Goal: Task Accomplishment & Management: Use online tool/utility

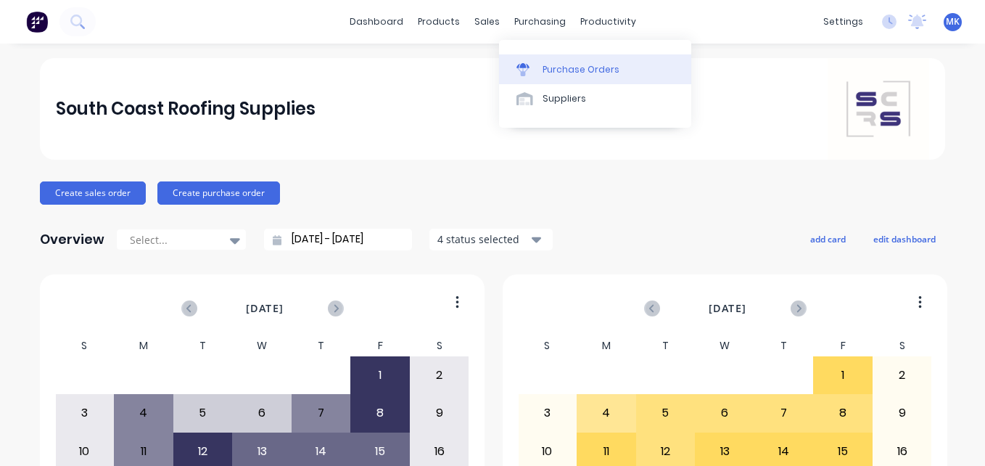
click at [557, 73] on div "Purchase Orders" at bounding box center [581, 69] width 77 height 13
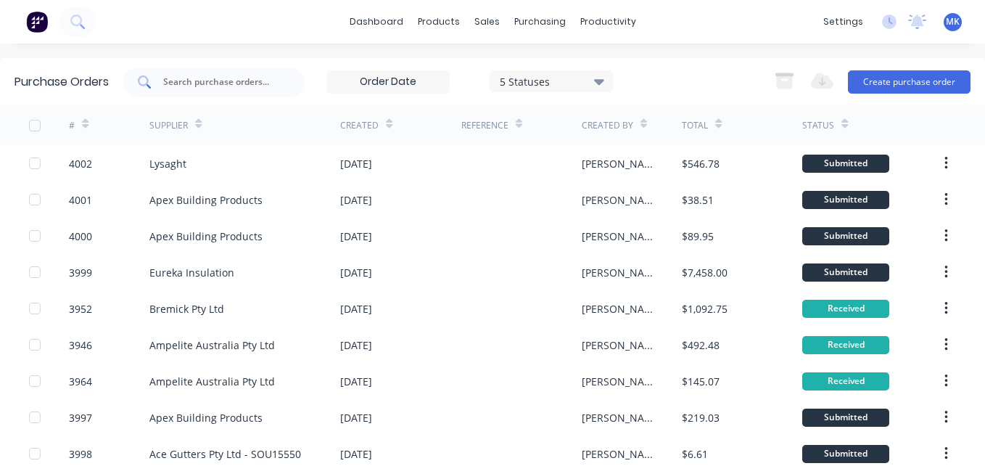
click at [279, 77] on input "text" at bounding box center [222, 82] width 120 height 15
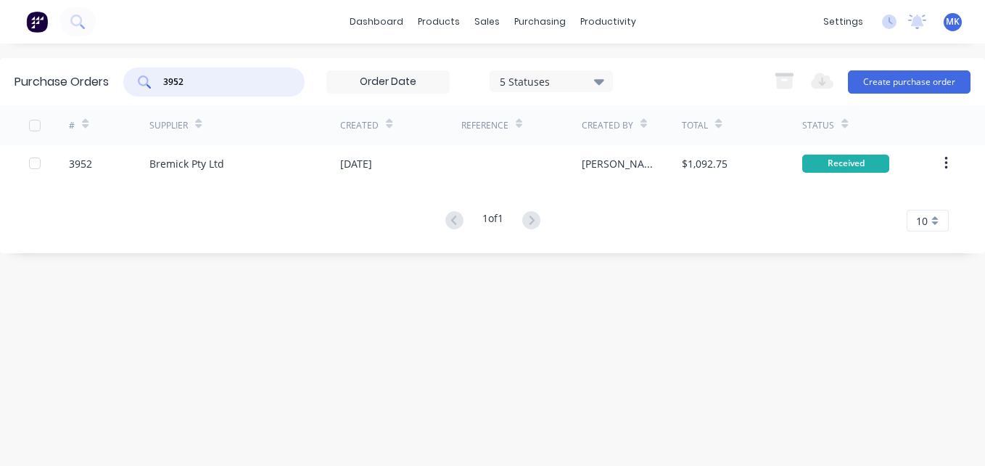
click at [216, 75] on input "3952" at bounding box center [222, 82] width 120 height 15
type input "r"
type input "[PERSON_NAME]"
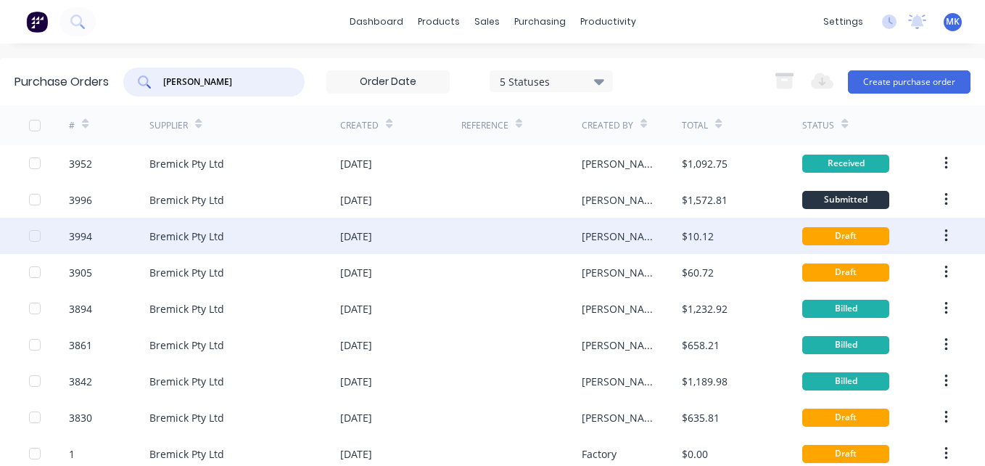
click at [749, 230] on div "$10.12" at bounding box center [742, 236] width 120 height 36
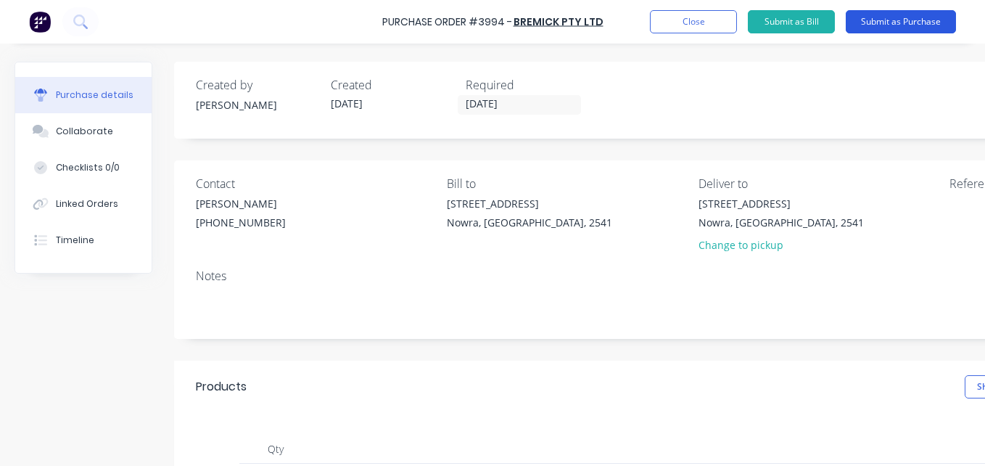
click at [879, 30] on button "Submit as Purchase" at bounding box center [901, 21] width 110 height 23
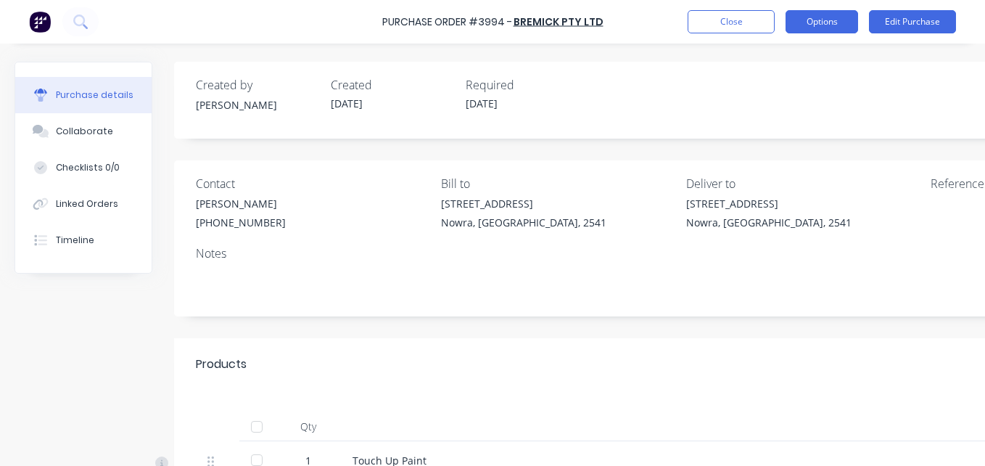
click at [818, 24] on button "Options" at bounding box center [822, 21] width 73 height 23
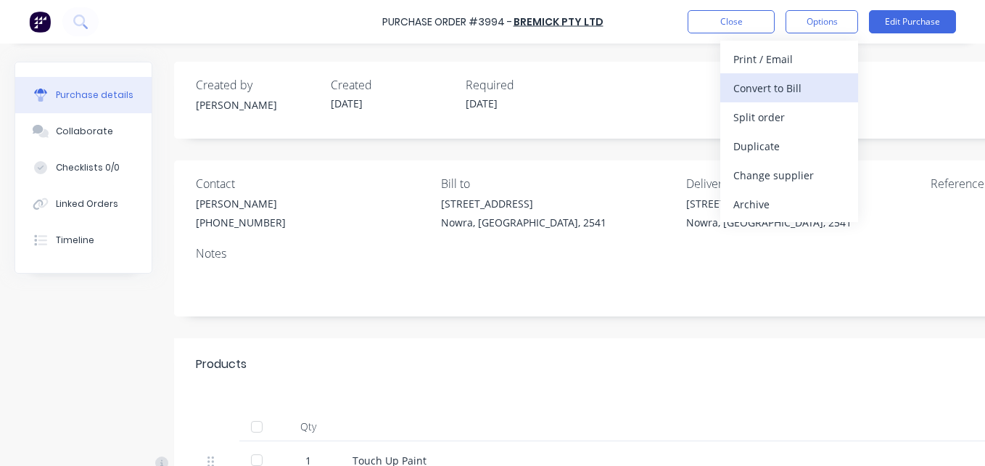
click at [815, 85] on div "Convert to Bill" at bounding box center [789, 88] width 112 height 21
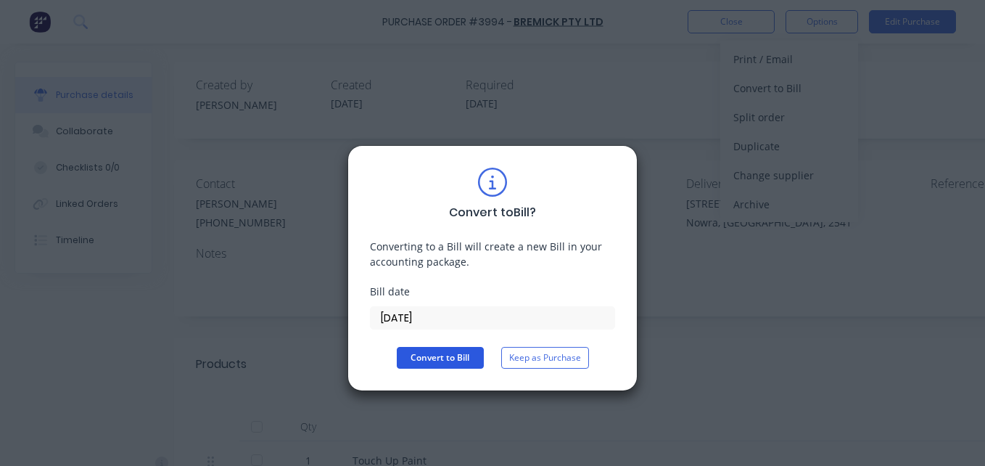
click at [426, 365] on button "Convert to Bill" at bounding box center [440, 358] width 87 height 22
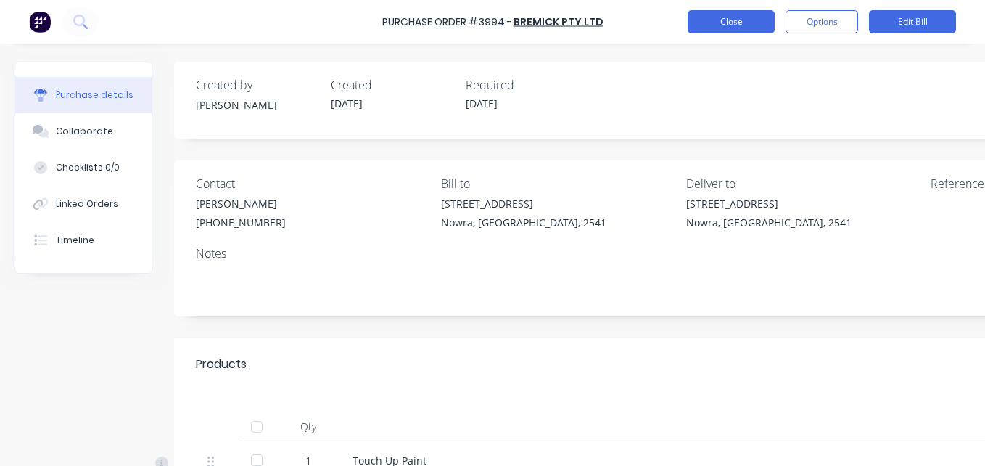
click at [747, 15] on button "Close" at bounding box center [731, 21] width 87 height 23
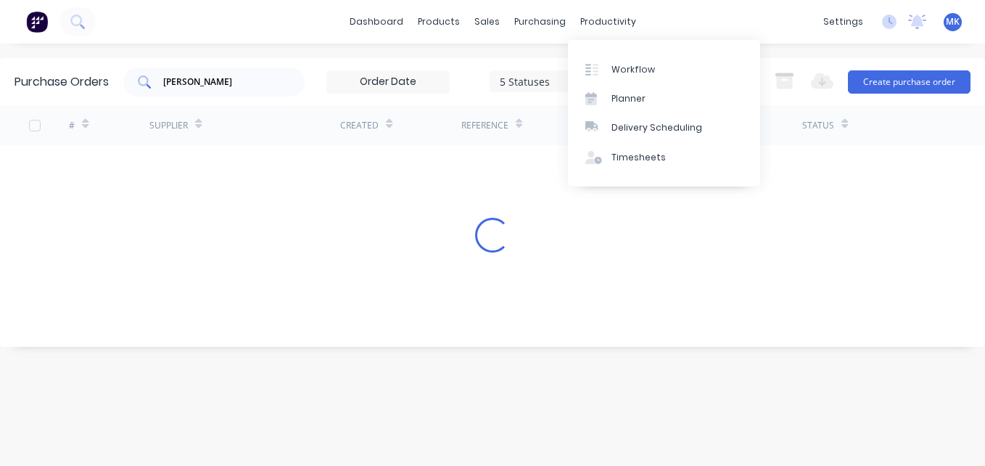
click at [194, 83] on input "[PERSON_NAME]" at bounding box center [222, 82] width 120 height 15
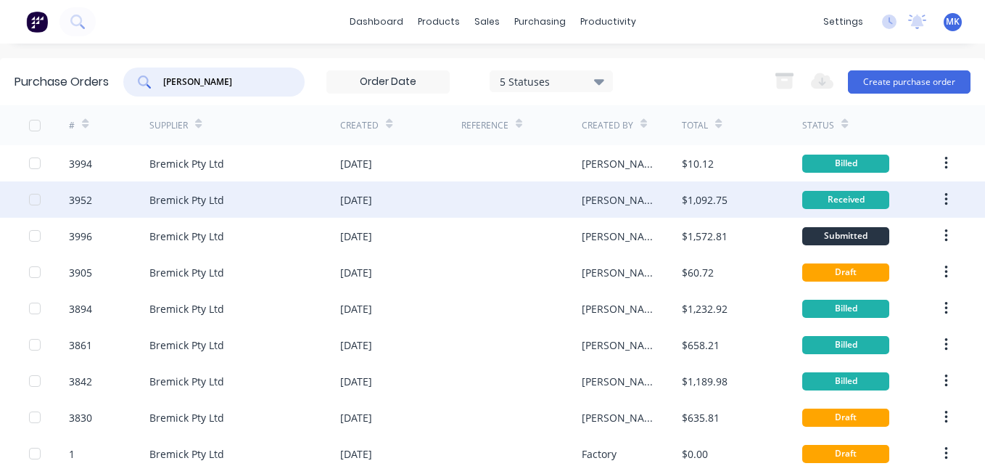
click at [616, 207] on div "[PERSON_NAME]" at bounding box center [632, 199] width 101 height 36
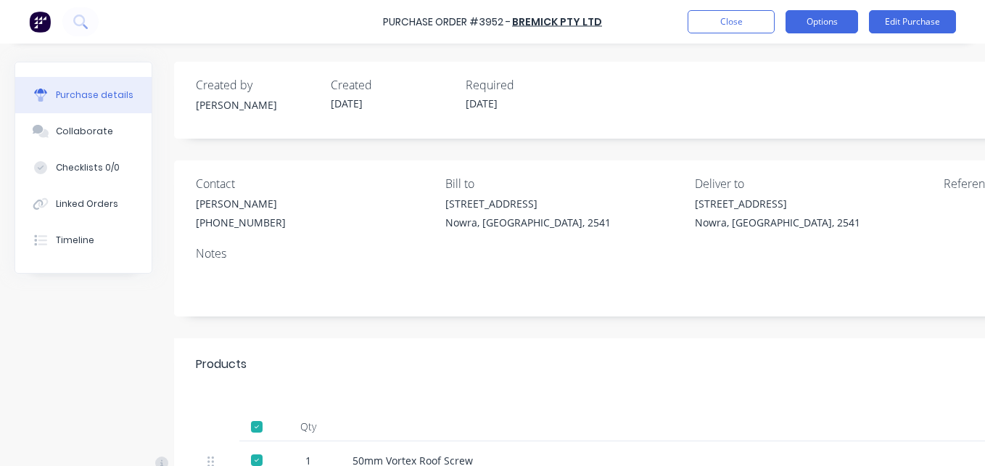
click at [796, 31] on button "Options" at bounding box center [822, 21] width 73 height 23
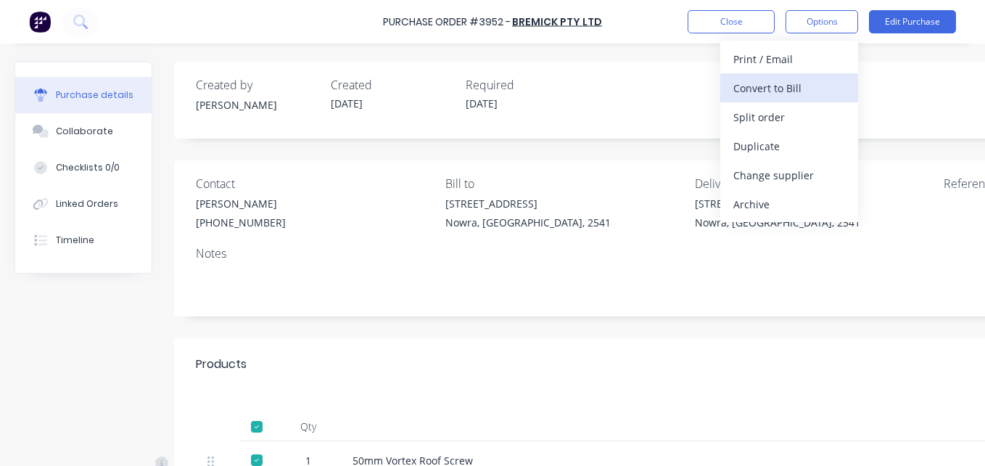
click at [796, 75] on button "Convert to Bill" at bounding box center [789, 87] width 138 height 29
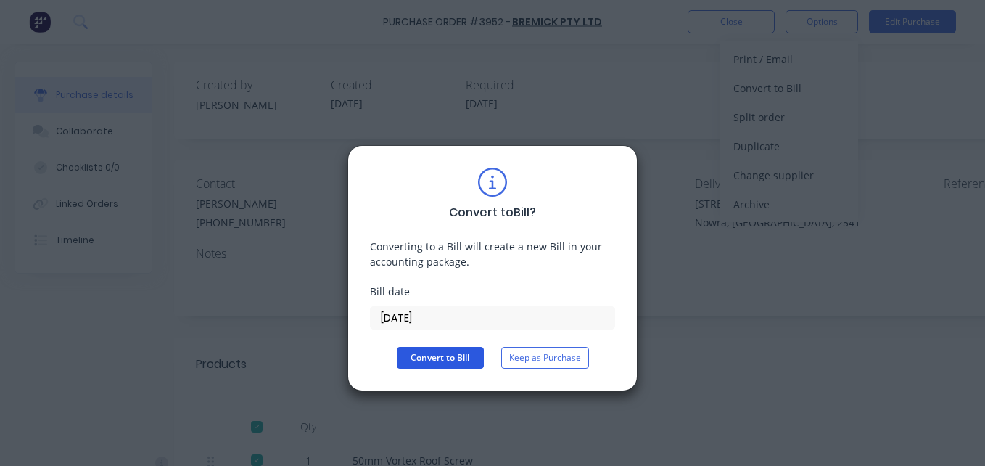
click at [471, 352] on button "Convert to Bill" at bounding box center [440, 358] width 87 height 22
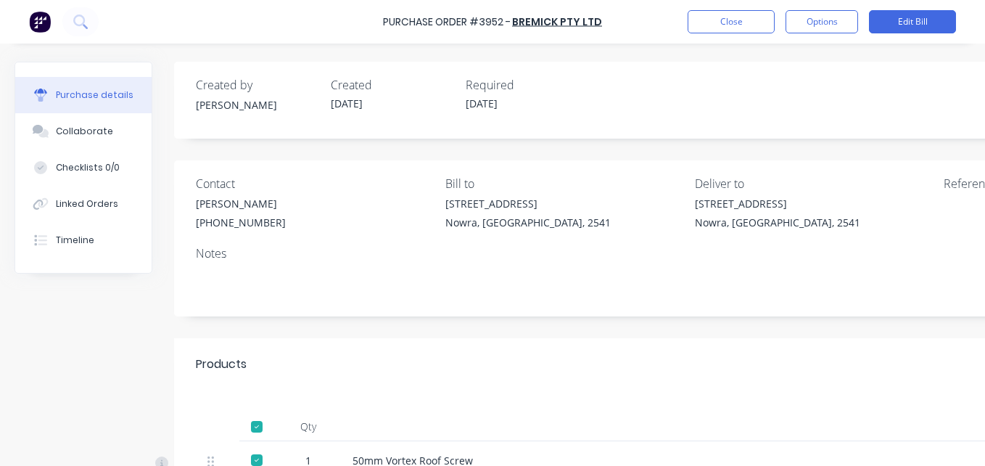
click at [726, 35] on div "Purchase Order #3952 - Bremick Pty Ltd Close Options Edit Bill" at bounding box center [492, 22] width 985 height 44
click at [723, 28] on button "Close" at bounding box center [731, 21] width 87 height 23
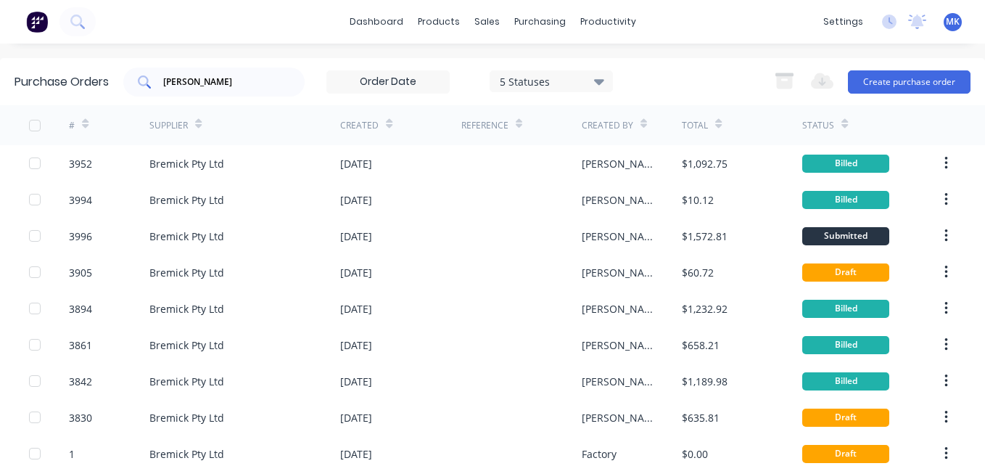
click at [178, 71] on div "[PERSON_NAME]" at bounding box center [213, 81] width 181 height 29
click at [178, 79] on input "[PERSON_NAME]" at bounding box center [222, 82] width 120 height 15
type input "3957"
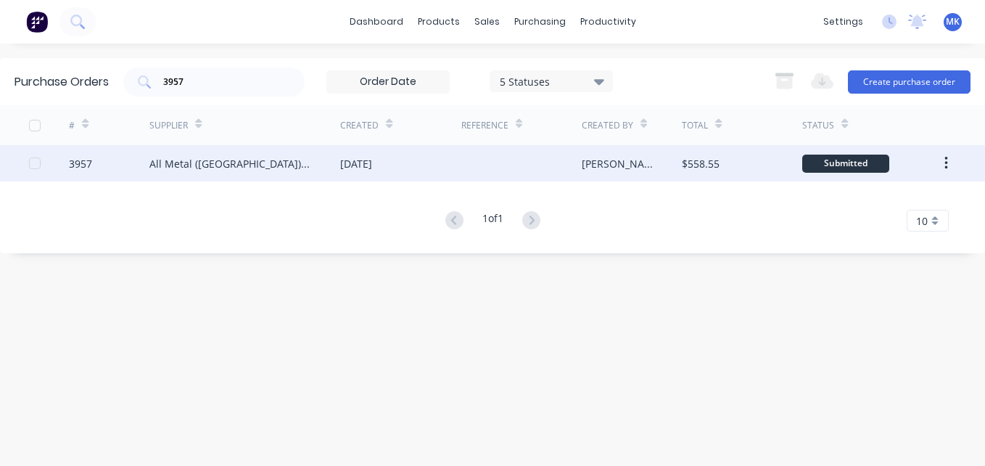
click at [544, 178] on div at bounding box center [521, 163] width 120 height 36
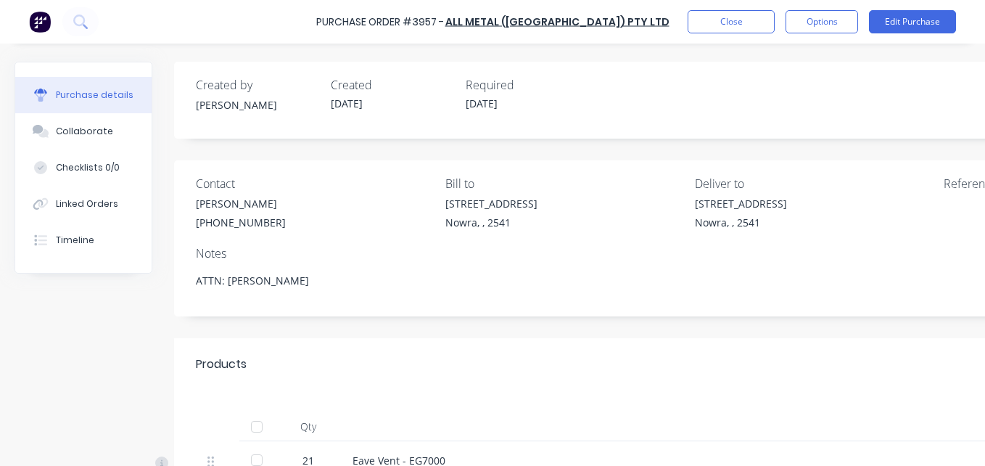
click at [259, 427] on div at bounding box center [256, 426] width 29 height 29
click at [805, 31] on button "Options" at bounding box center [822, 21] width 73 height 23
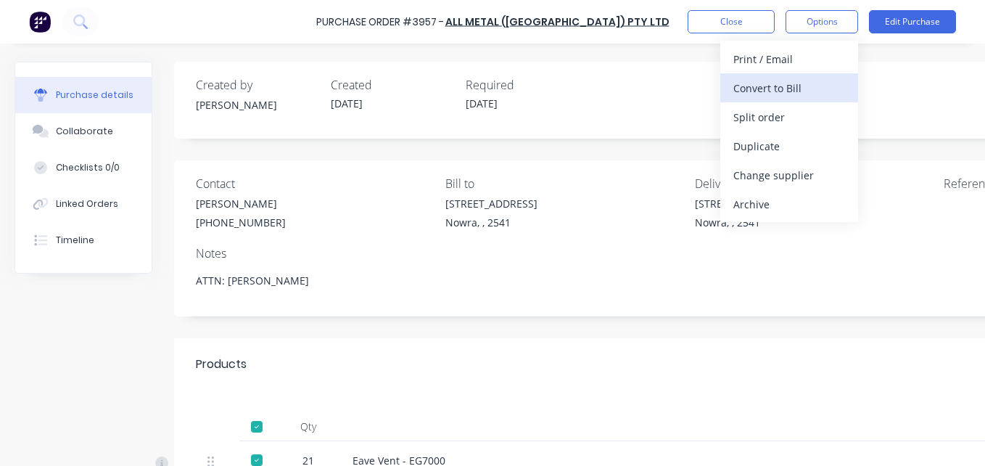
click at [803, 91] on div "Convert to Bill" at bounding box center [789, 88] width 112 height 21
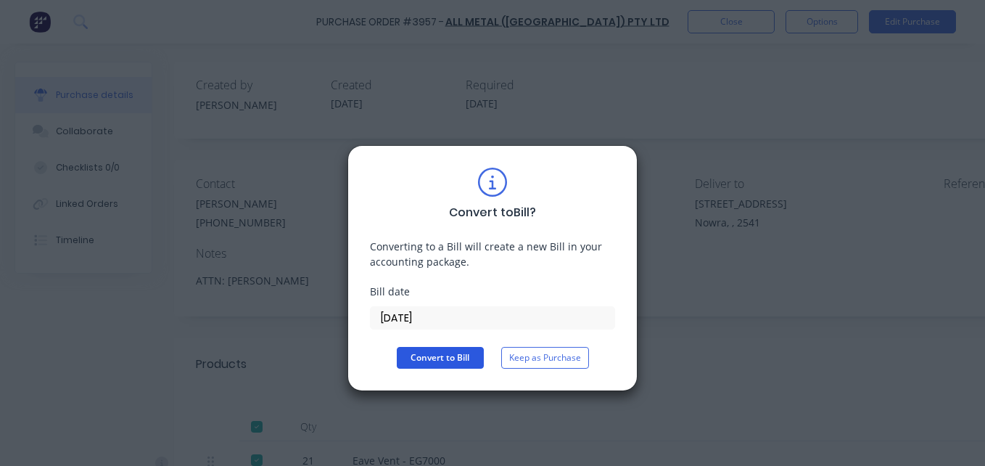
click at [432, 356] on button "Convert to Bill" at bounding box center [440, 358] width 87 height 22
type textarea "x"
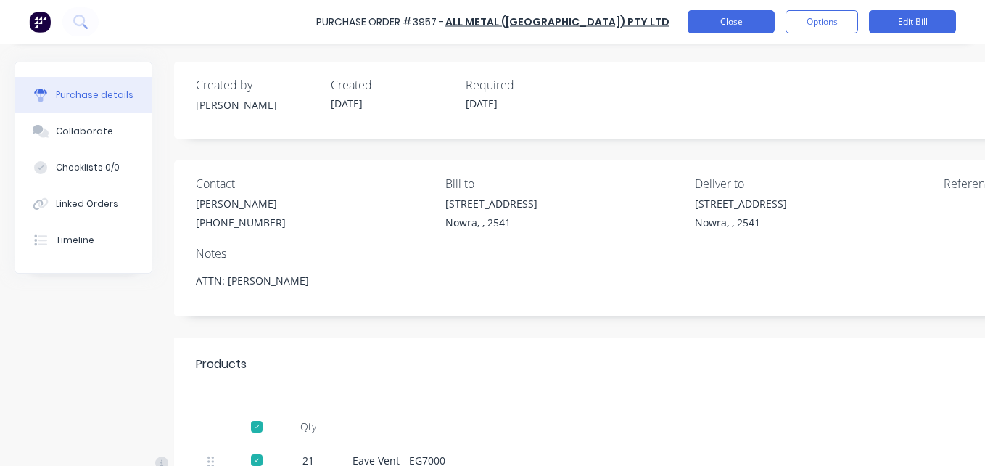
click at [732, 25] on button "Close" at bounding box center [731, 21] width 87 height 23
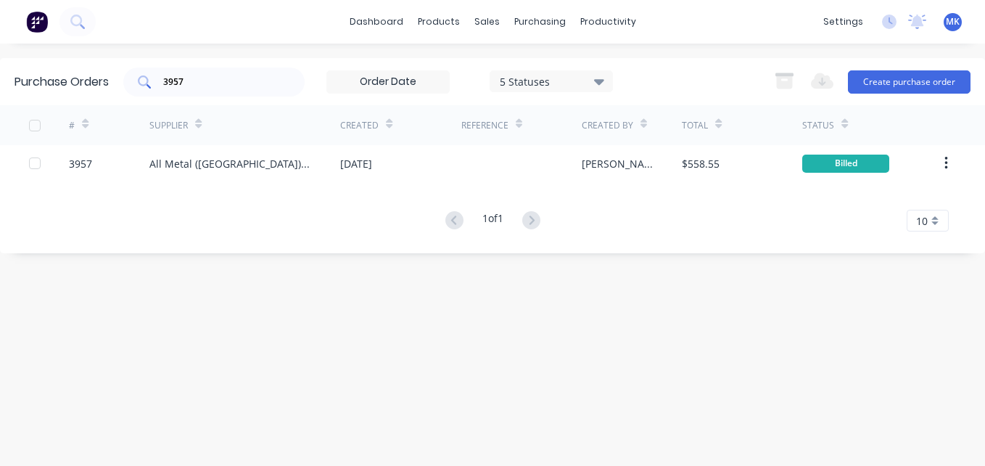
click at [180, 81] on input "3957" at bounding box center [222, 82] width 120 height 15
click at [191, 79] on input "3957" at bounding box center [222, 82] width 120 height 15
type input "3998"
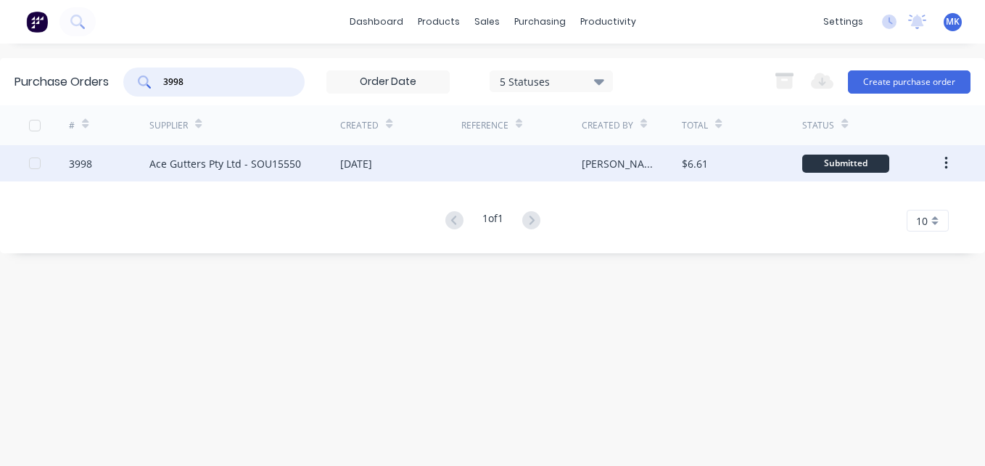
click at [577, 159] on div at bounding box center [521, 163] width 120 height 36
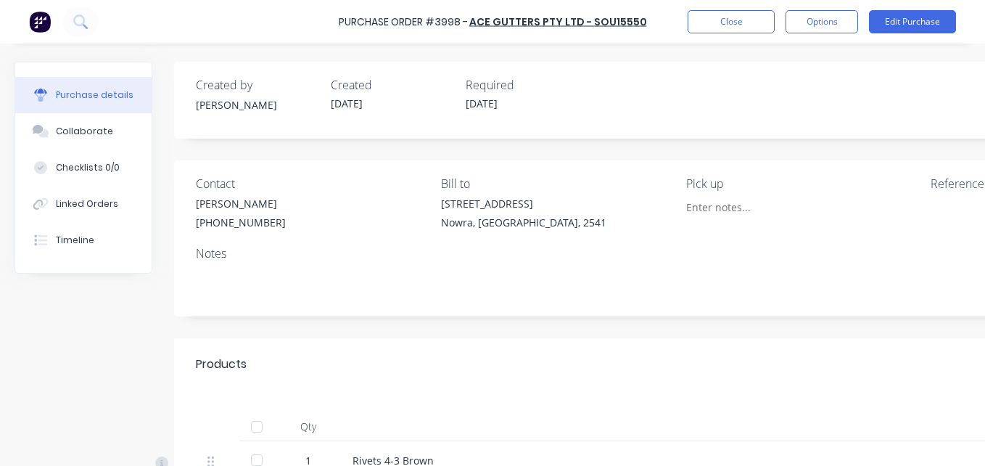
click at [256, 424] on div at bounding box center [256, 426] width 29 height 29
click at [823, 20] on button "Options" at bounding box center [822, 21] width 73 height 23
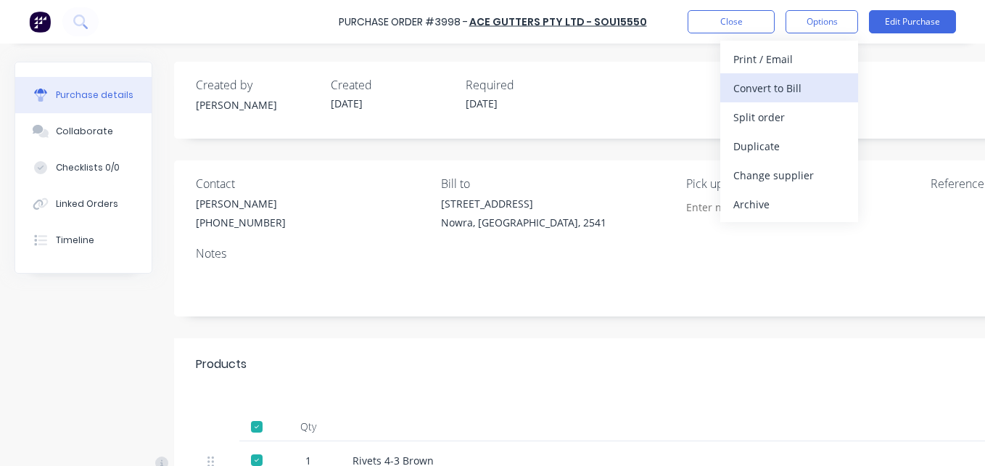
click at [822, 78] on div "Convert to Bill" at bounding box center [789, 88] width 112 height 21
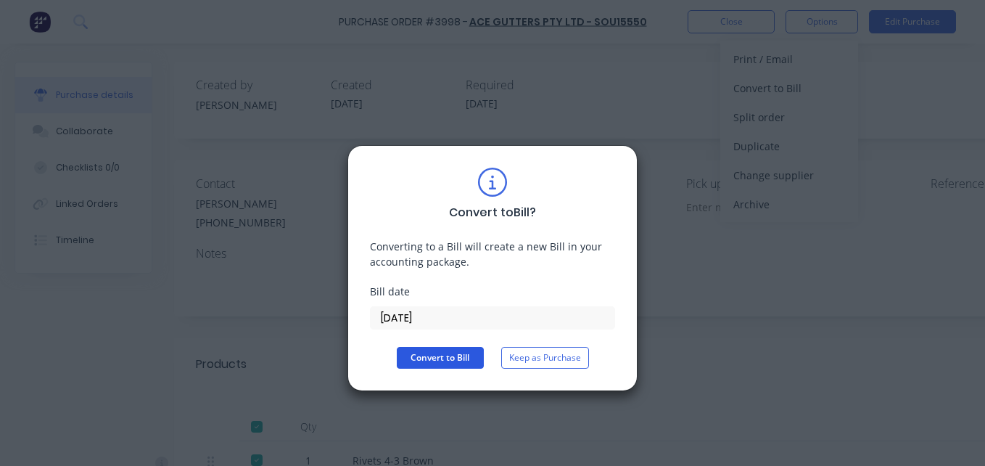
click at [406, 363] on button "Convert to Bill" at bounding box center [440, 358] width 87 height 22
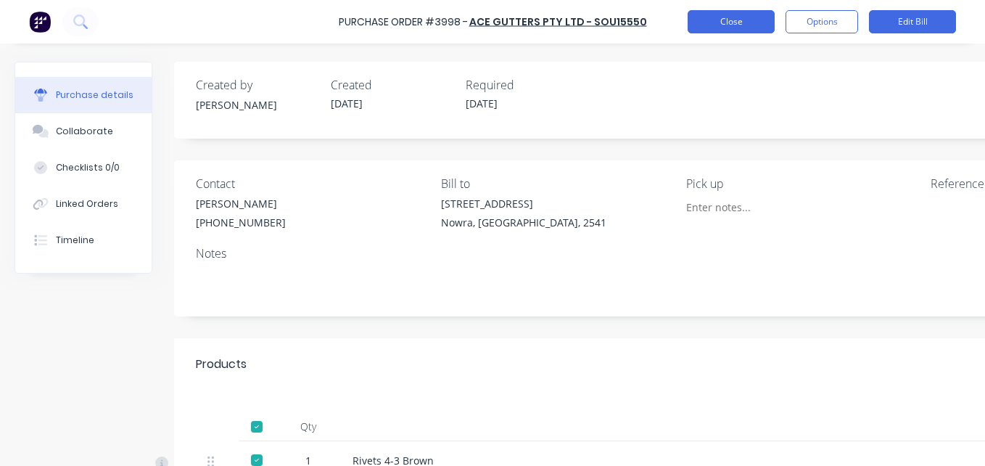
click at [720, 23] on button "Close" at bounding box center [731, 21] width 87 height 23
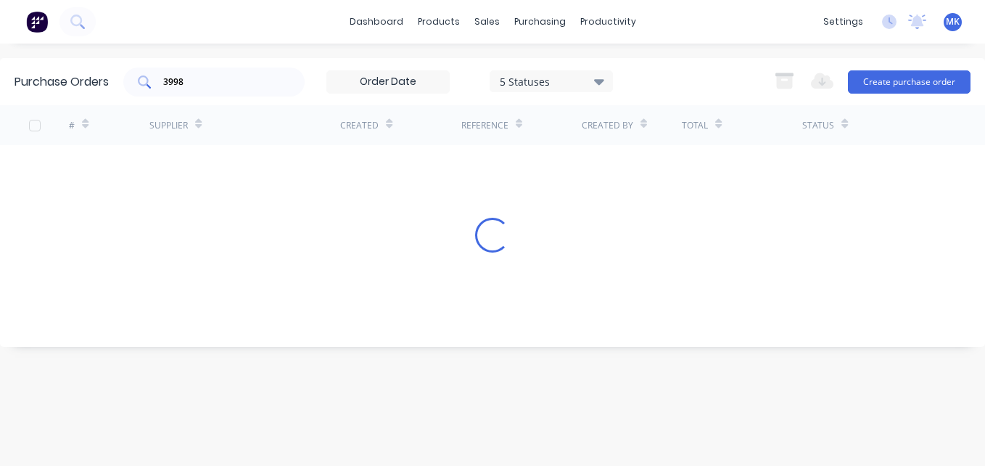
click at [226, 73] on div "3998" at bounding box center [213, 81] width 181 height 29
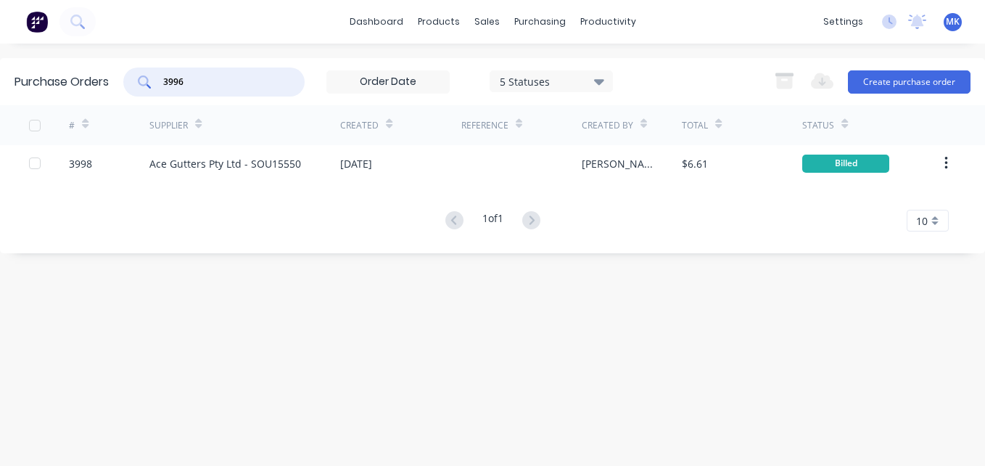
type input "3996"
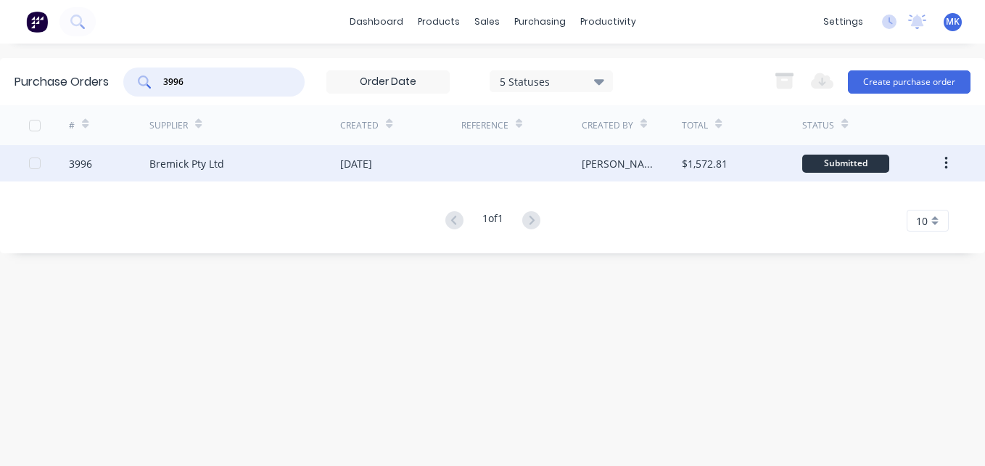
click at [632, 170] on div "[PERSON_NAME]" at bounding box center [632, 163] width 101 height 36
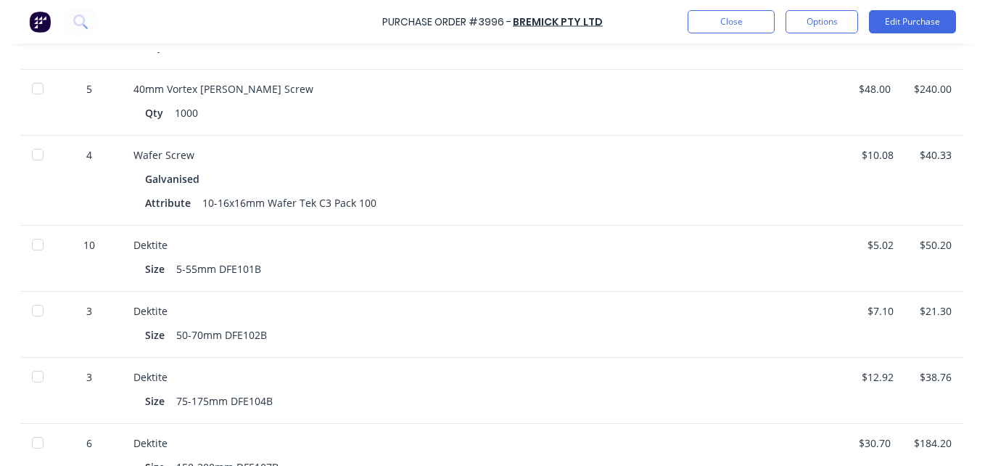
scroll to position [1524, 230]
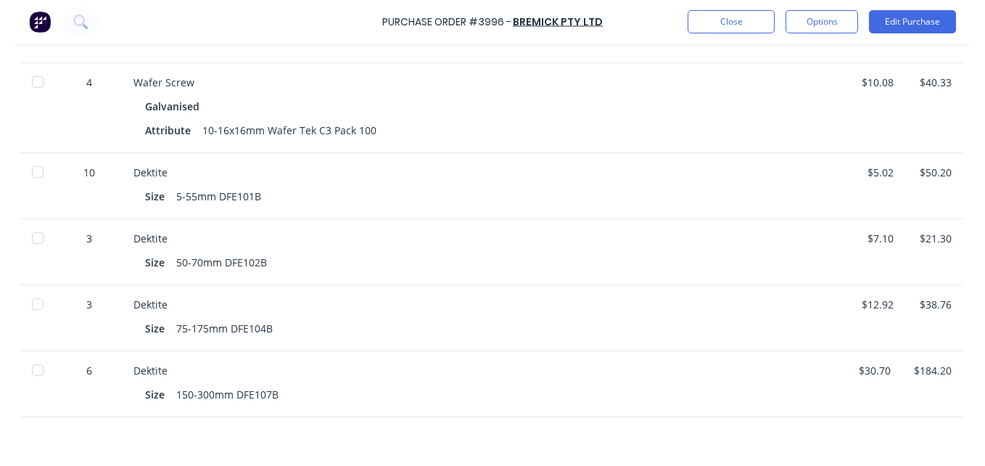
click at [848, 9] on div "Purchase Order #3996 - Bremick Pty Ltd Close Options Edit Purchase" at bounding box center [492, 22] width 985 height 44
click at [843, 14] on button "Options" at bounding box center [822, 21] width 73 height 23
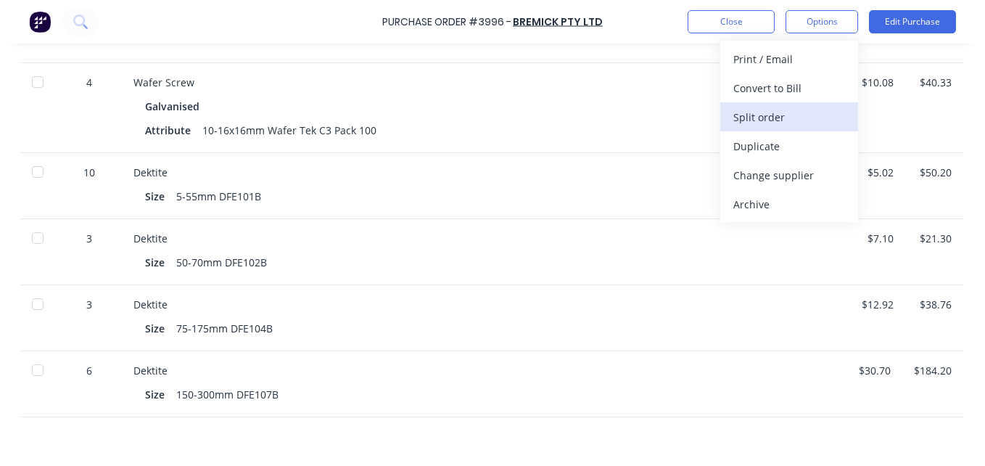
click at [808, 117] on div "Split order" at bounding box center [789, 117] width 112 height 21
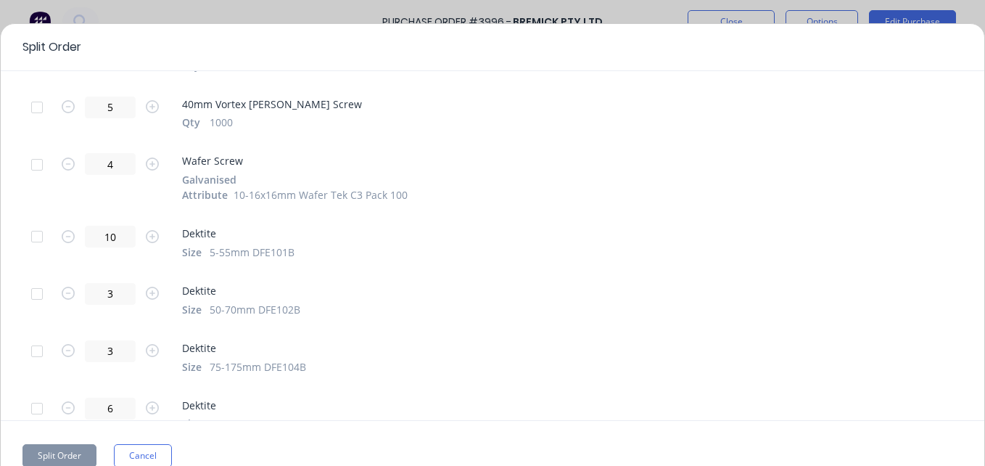
scroll to position [918, 0]
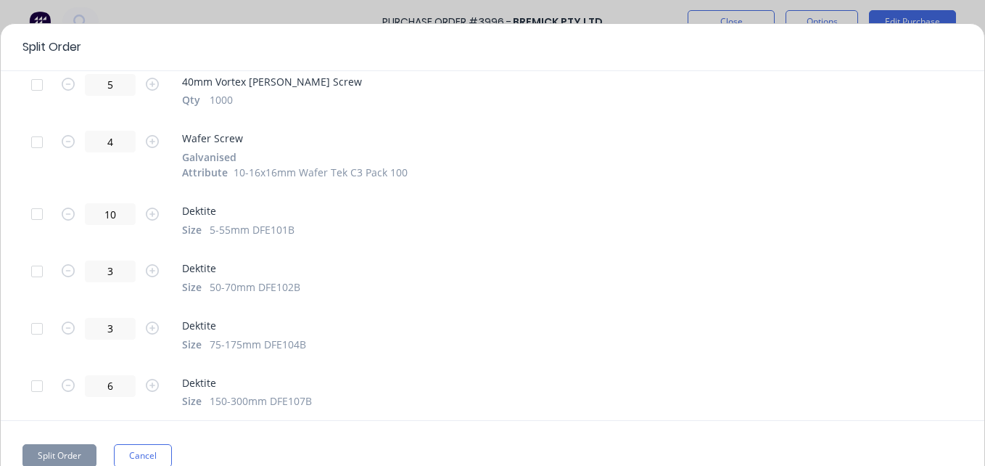
click at [49, 141] on div at bounding box center [36, 142] width 29 height 29
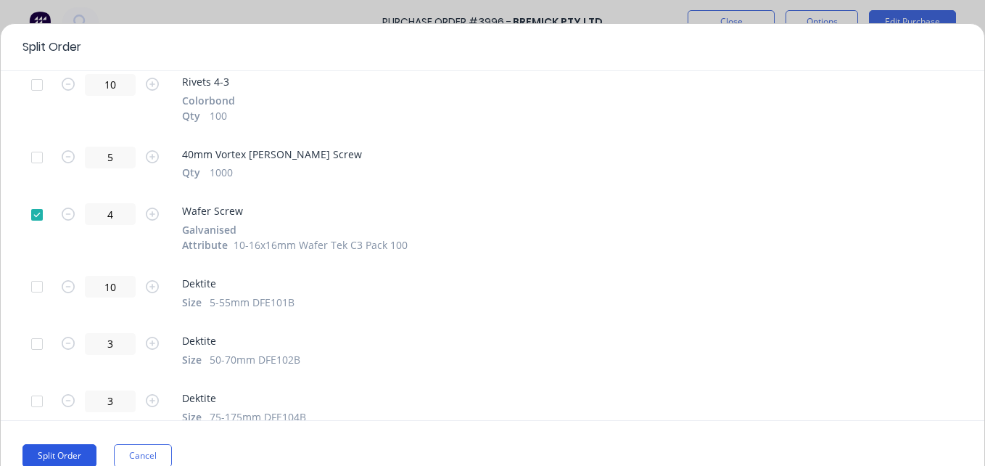
click at [72, 443] on button "Split Order" at bounding box center [59, 455] width 74 height 23
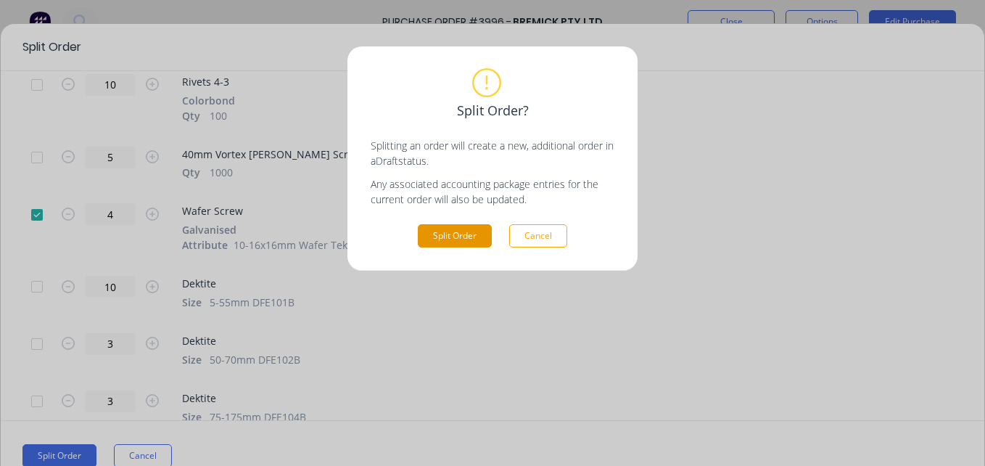
click at [456, 233] on button "Split Order" at bounding box center [455, 235] width 74 height 23
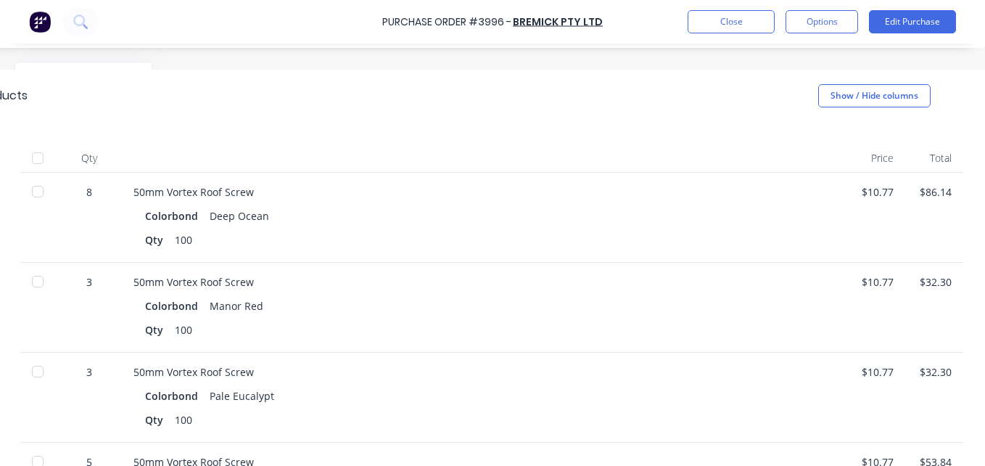
scroll to position [79, 230]
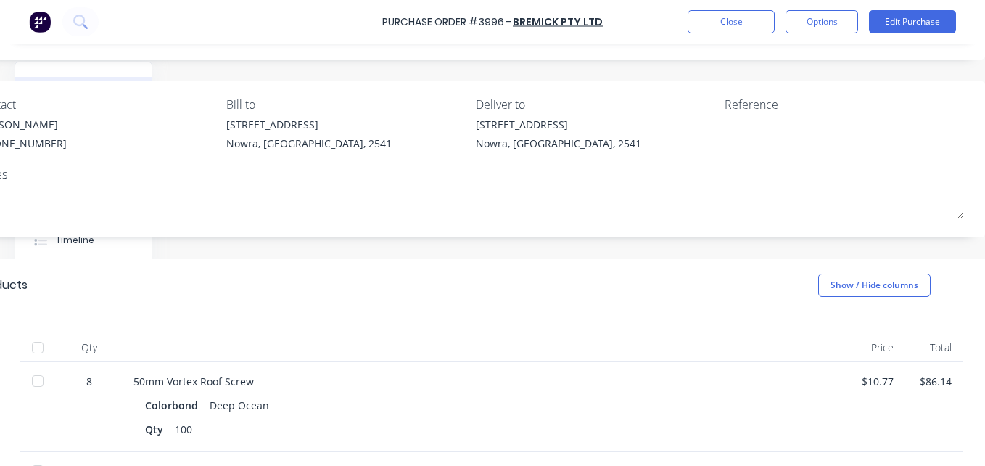
click at [32, 346] on div at bounding box center [37, 347] width 29 height 29
click at [801, 24] on button "Options" at bounding box center [822, 21] width 73 height 23
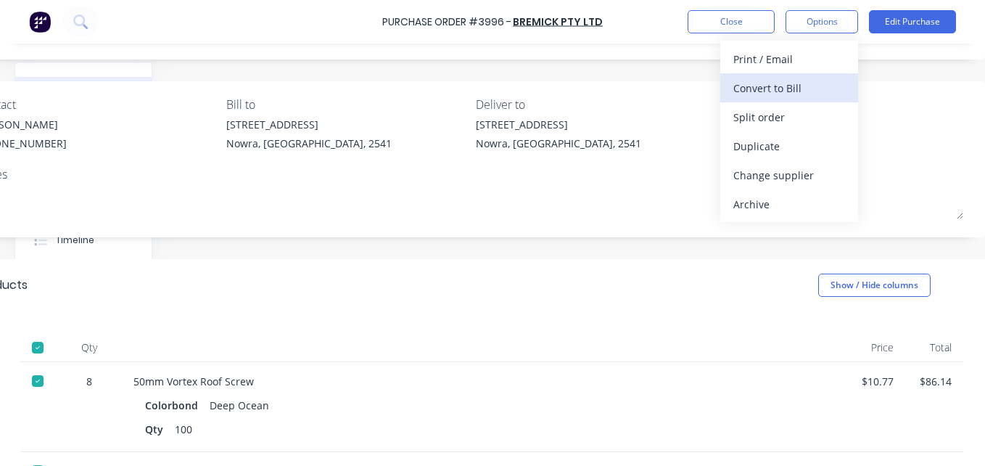
click at [792, 87] on div "Convert to Bill" at bounding box center [789, 88] width 112 height 21
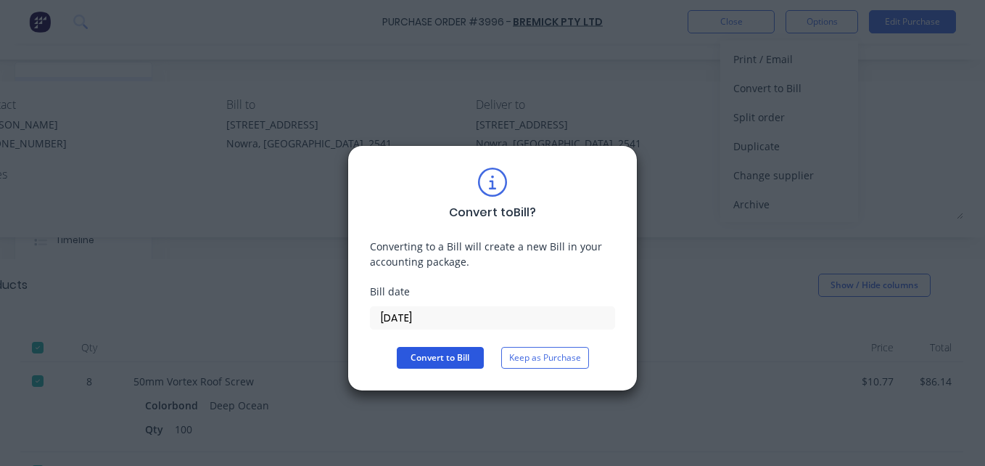
click at [420, 351] on button "Convert to Bill" at bounding box center [440, 358] width 87 height 22
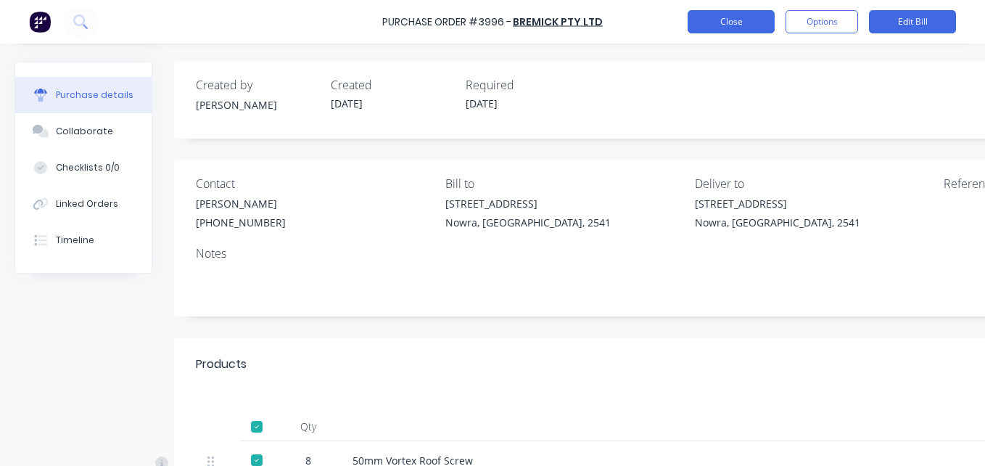
click at [723, 27] on button "Close" at bounding box center [731, 21] width 87 height 23
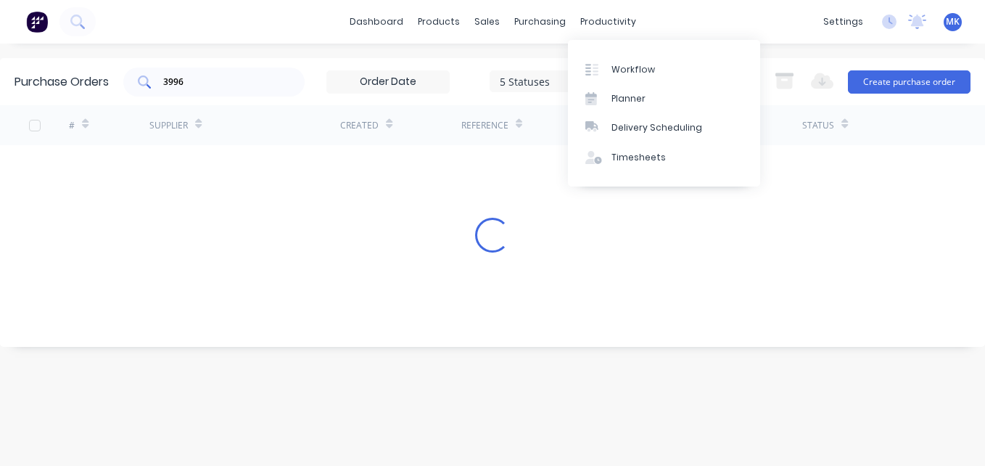
click at [205, 79] on input "3996" at bounding box center [222, 82] width 120 height 15
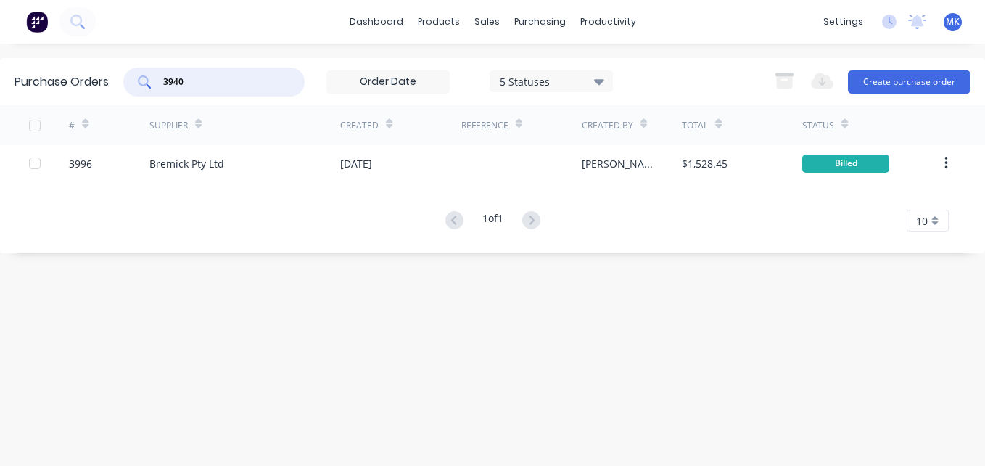
type input "3940"
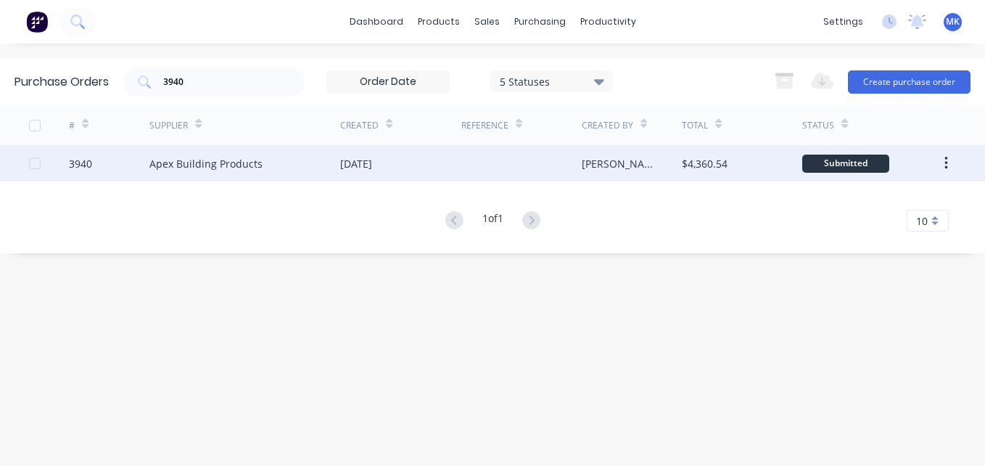
click at [222, 167] on div "Apex Building Products" at bounding box center [205, 163] width 113 height 15
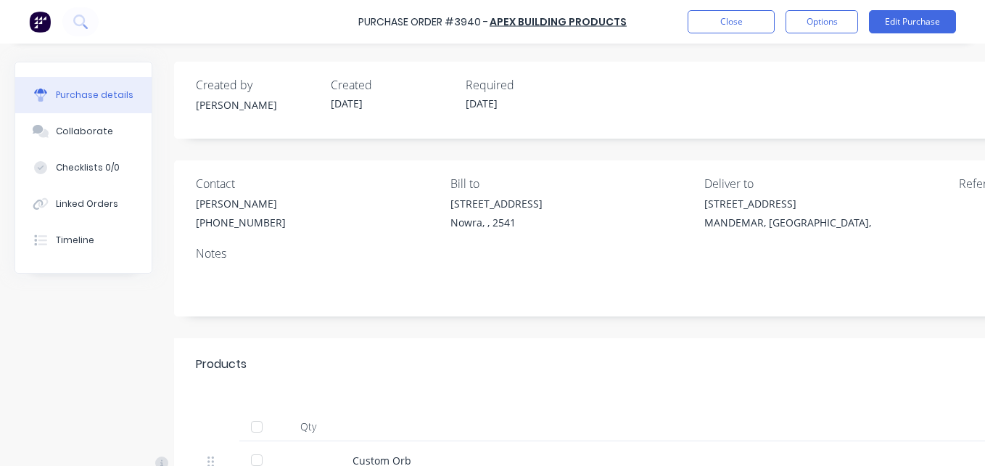
click at [257, 422] on div at bounding box center [256, 426] width 29 height 29
click at [797, 17] on button "Options" at bounding box center [822, 21] width 73 height 23
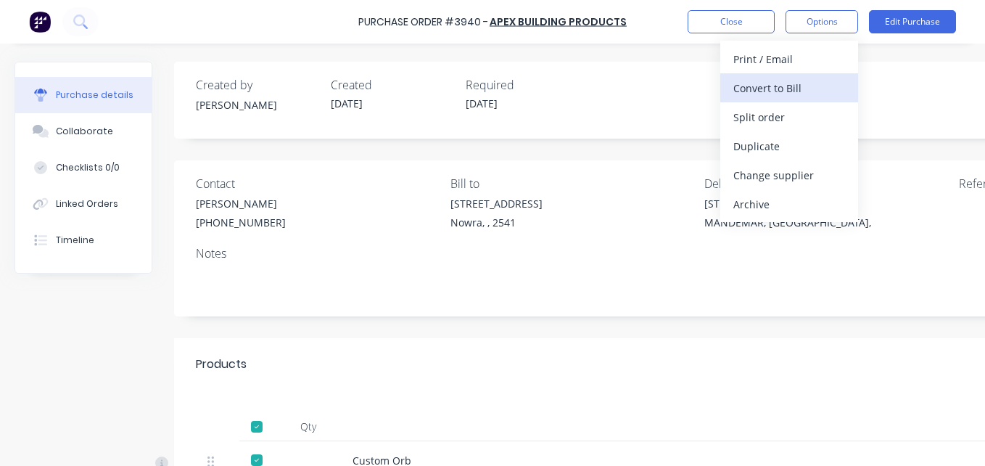
click at [806, 82] on div "Convert to Bill" at bounding box center [789, 88] width 112 height 21
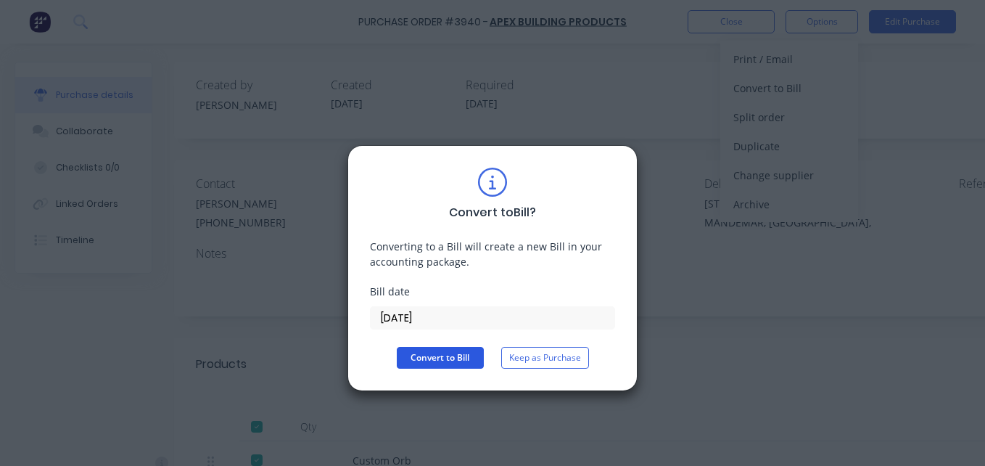
click at [472, 351] on button "Convert to Bill" at bounding box center [440, 358] width 87 height 22
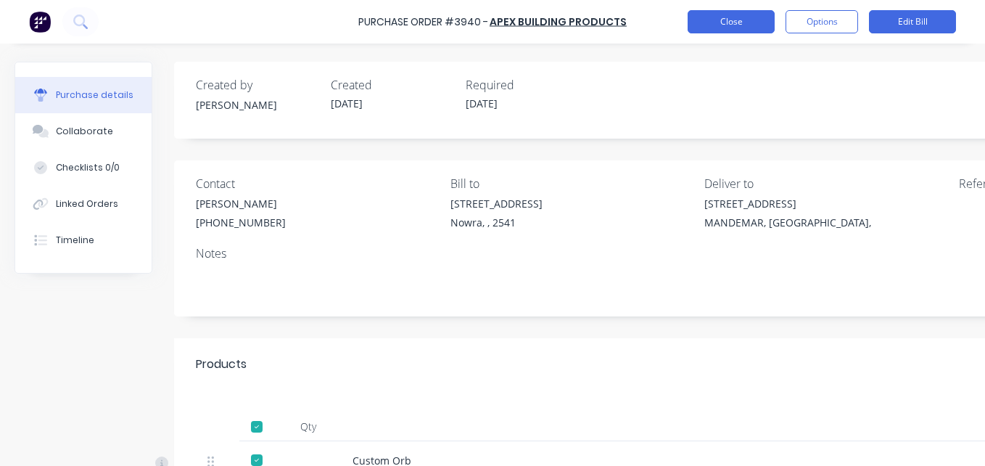
click at [747, 24] on button "Close" at bounding box center [731, 21] width 87 height 23
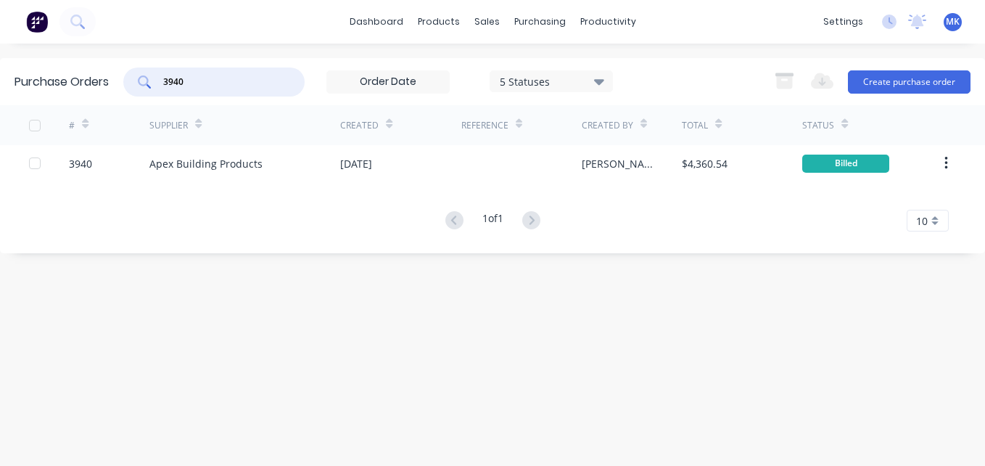
click at [218, 82] on input "3940" at bounding box center [222, 82] width 120 height 15
type input "3963"
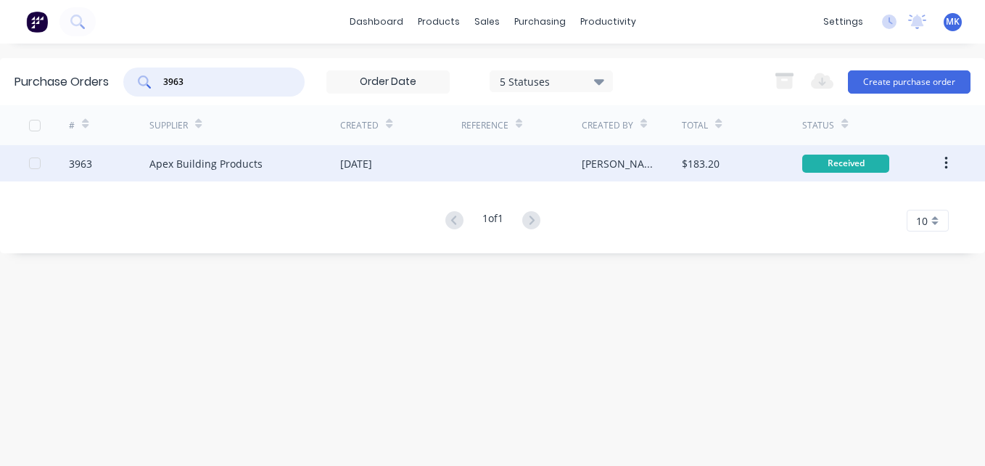
click at [671, 155] on div "[PERSON_NAME]" at bounding box center [632, 163] width 101 height 36
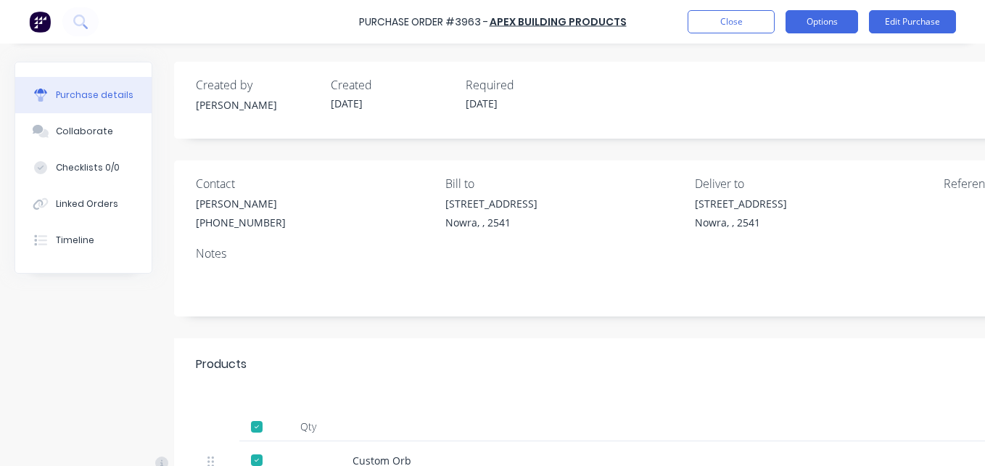
click at [846, 27] on button "Options" at bounding box center [822, 21] width 73 height 23
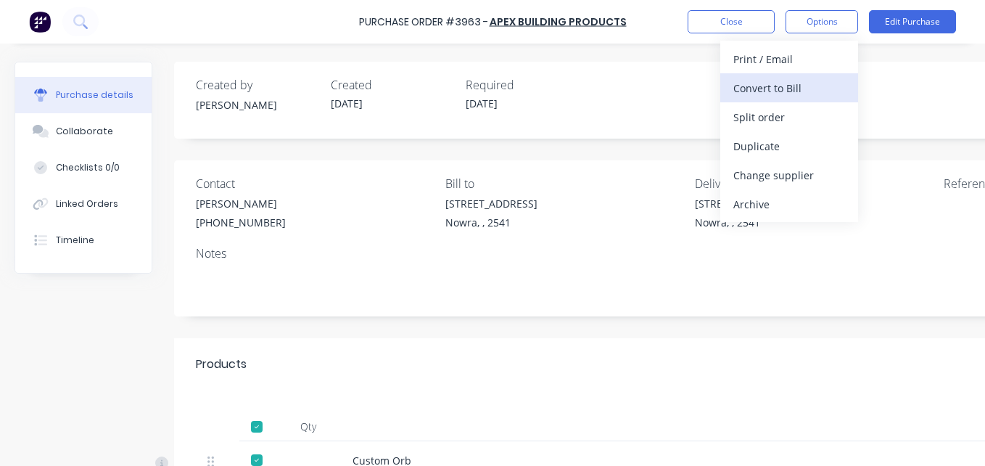
click at [850, 97] on button "Convert to Bill" at bounding box center [789, 87] width 138 height 29
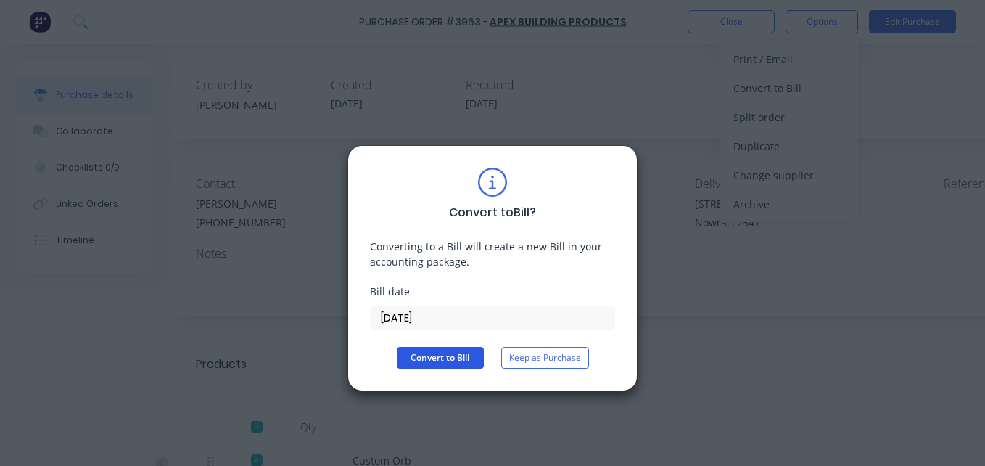
click at [435, 356] on button "Convert to Bill" at bounding box center [440, 358] width 87 height 22
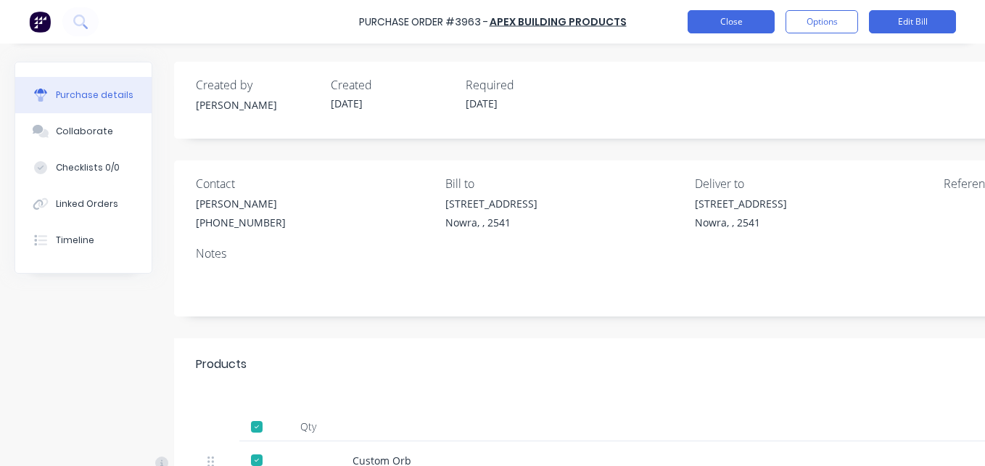
click at [723, 19] on button "Close" at bounding box center [731, 21] width 87 height 23
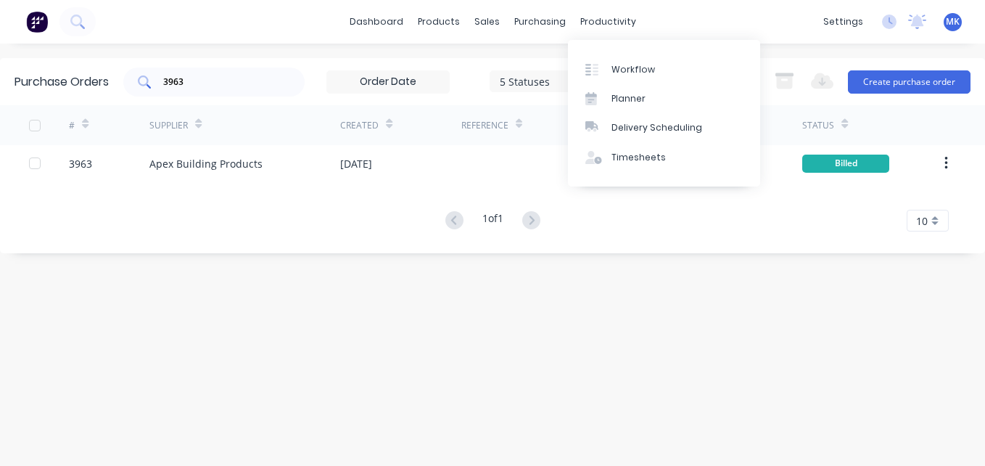
click at [200, 79] on input "3963" at bounding box center [222, 82] width 120 height 15
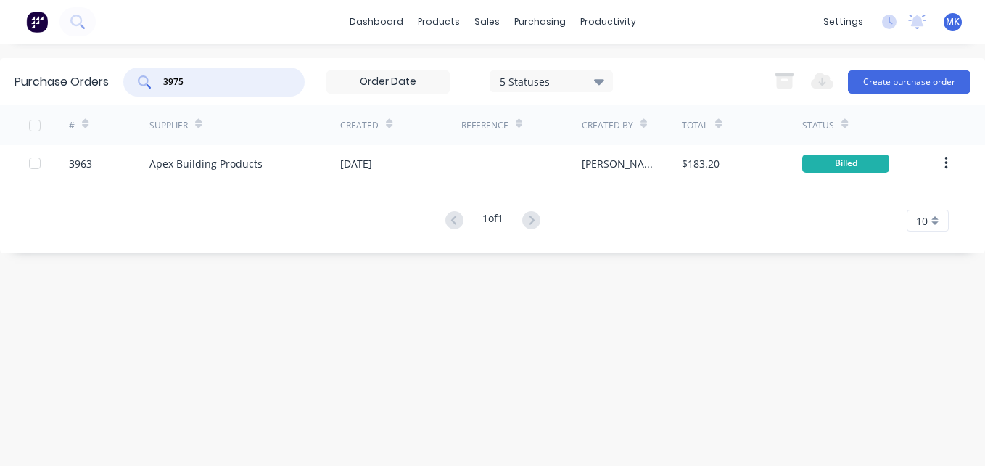
type input "3975"
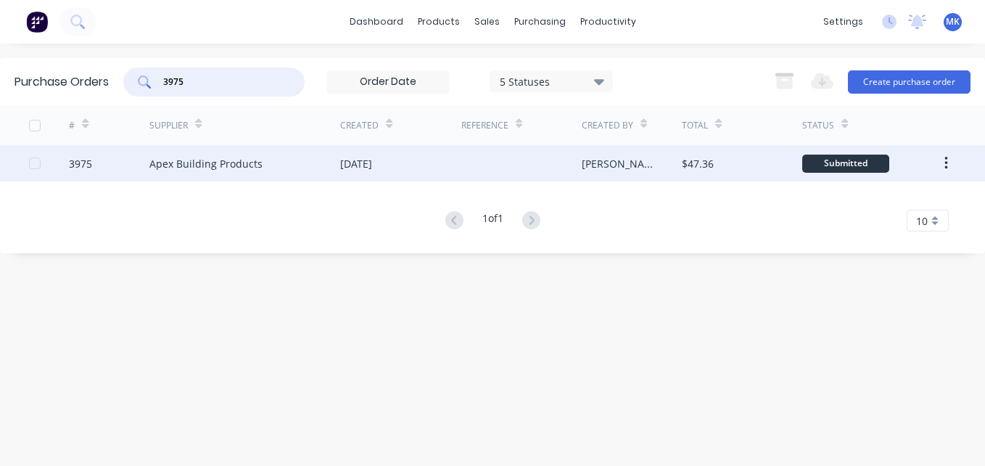
click at [337, 168] on div "Apex Building Products" at bounding box center [244, 163] width 191 height 36
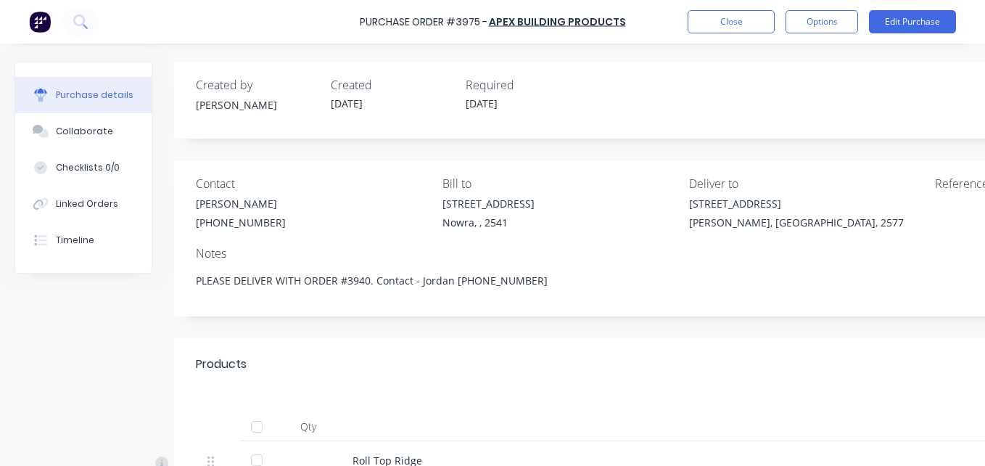
click at [260, 427] on div at bounding box center [256, 426] width 29 height 29
click at [832, 16] on button "Options" at bounding box center [822, 21] width 73 height 23
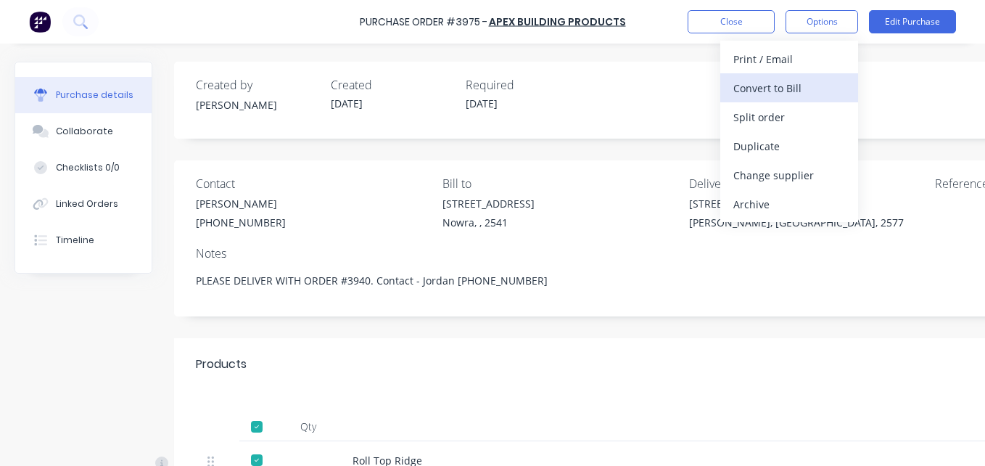
click at [826, 84] on div "Convert to Bill" at bounding box center [789, 88] width 112 height 21
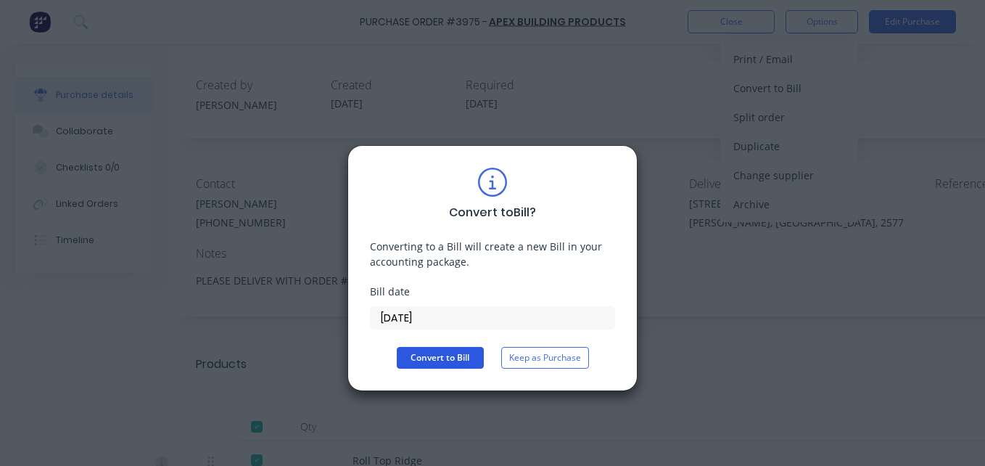
click at [479, 347] on button "Convert to Bill" at bounding box center [440, 358] width 87 height 22
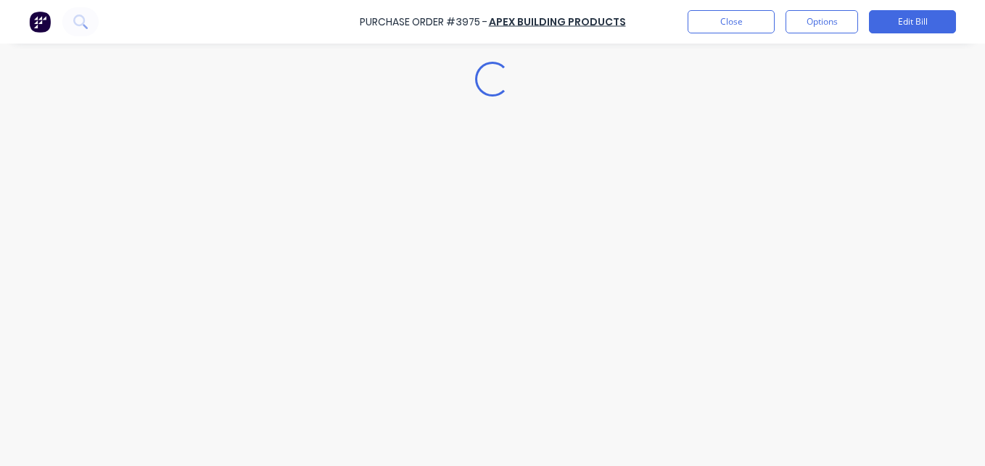
type textarea "x"
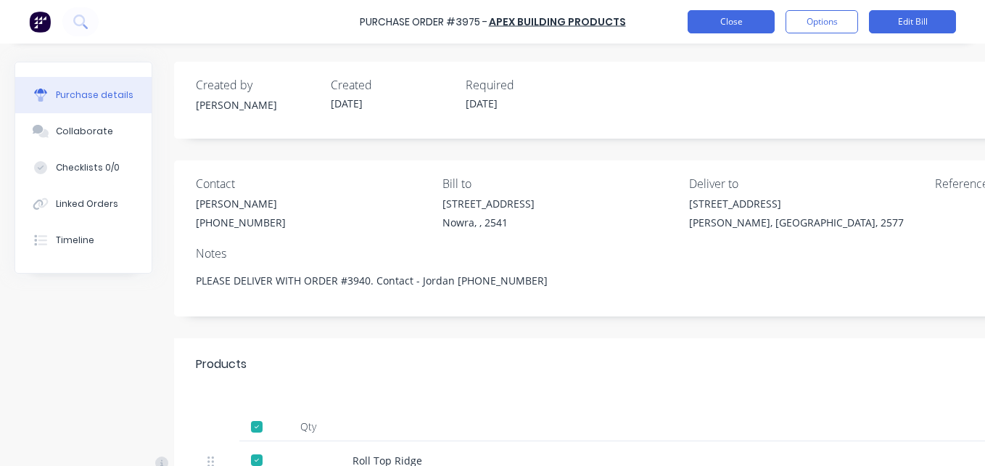
click at [734, 17] on button "Close" at bounding box center [731, 21] width 87 height 23
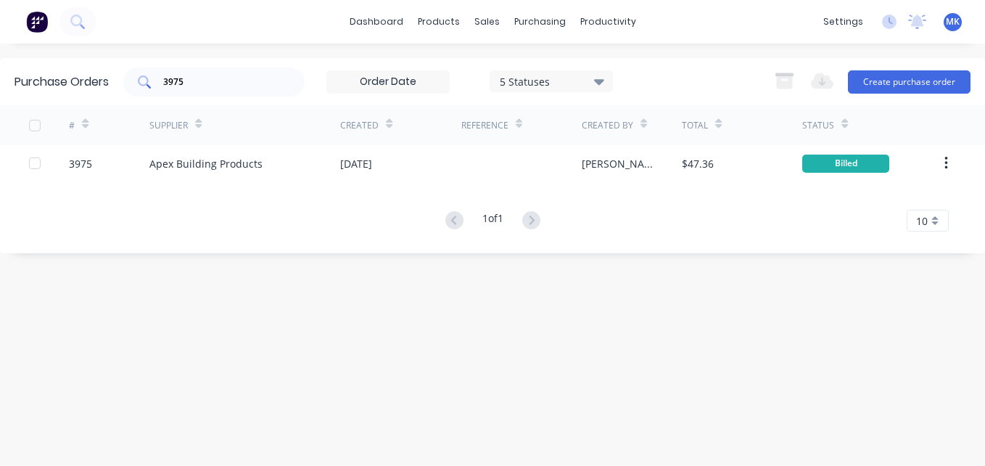
click at [236, 73] on div "3975" at bounding box center [213, 81] width 181 height 29
type input "3970"
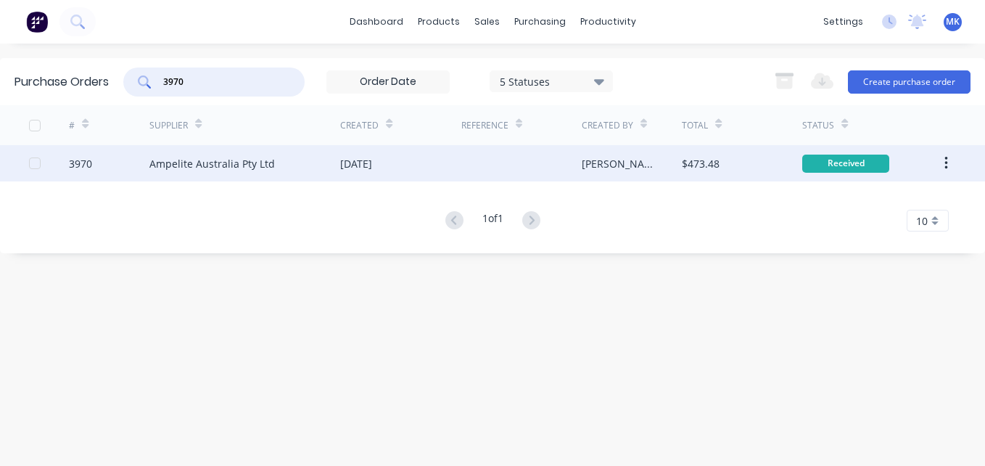
click at [419, 168] on div "[DATE]" at bounding box center [400, 163] width 120 height 36
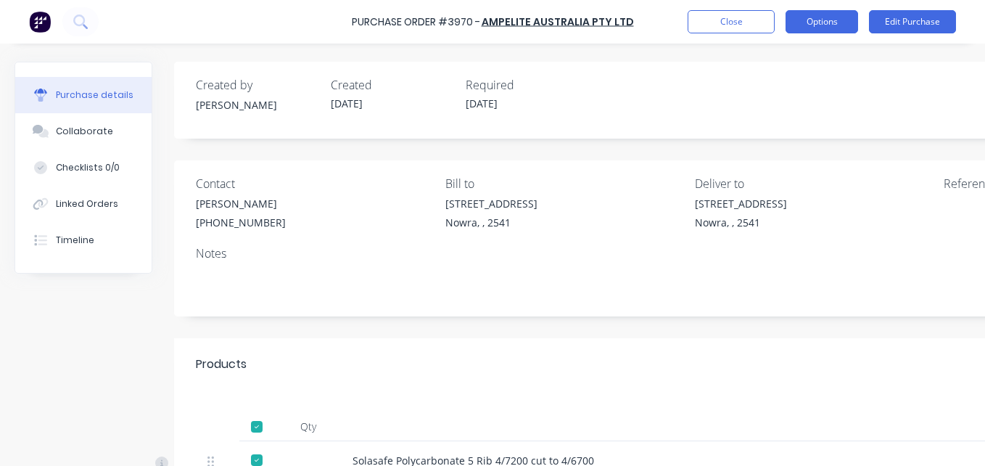
click at [842, 30] on button "Options" at bounding box center [822, 21] width 73 height 23
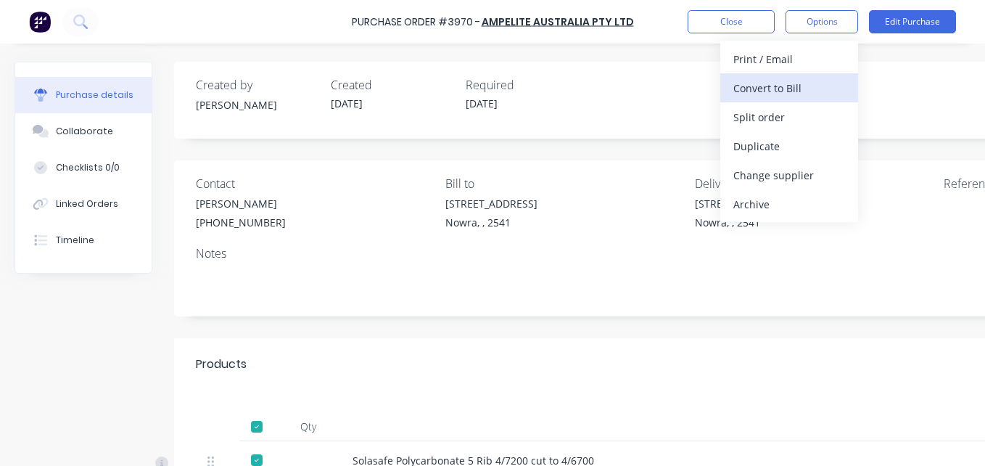
click at [818, 88] on div "Convert to Bill" at bounding box center [789, 88] width 112 height 21
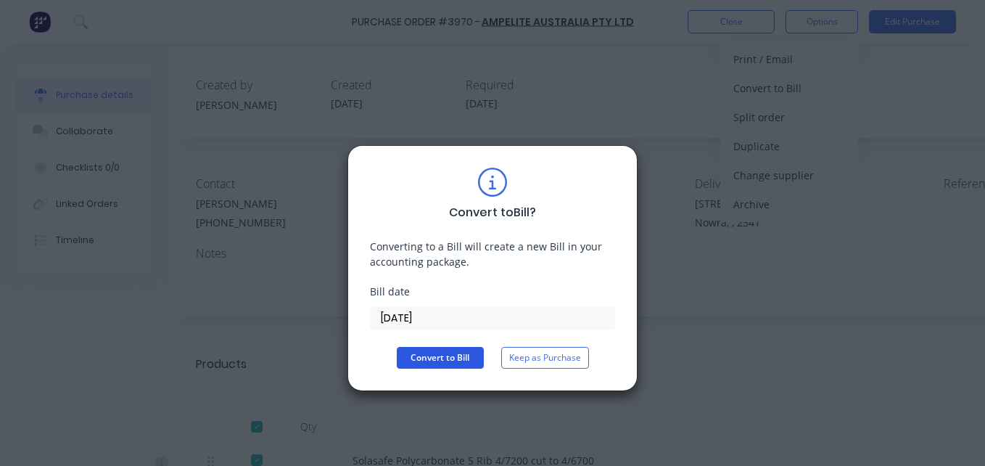
click at [450, 348] on button "Convert to Bill" at bounding box center [440, 358] width 87 height 22
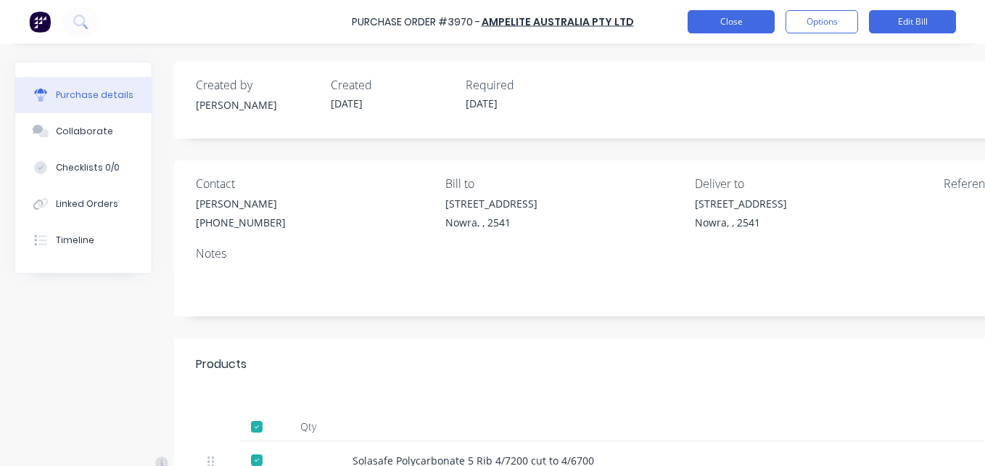
click at [741, 17] on button "Close" at bounding box center [731, 21] width 87 height 23
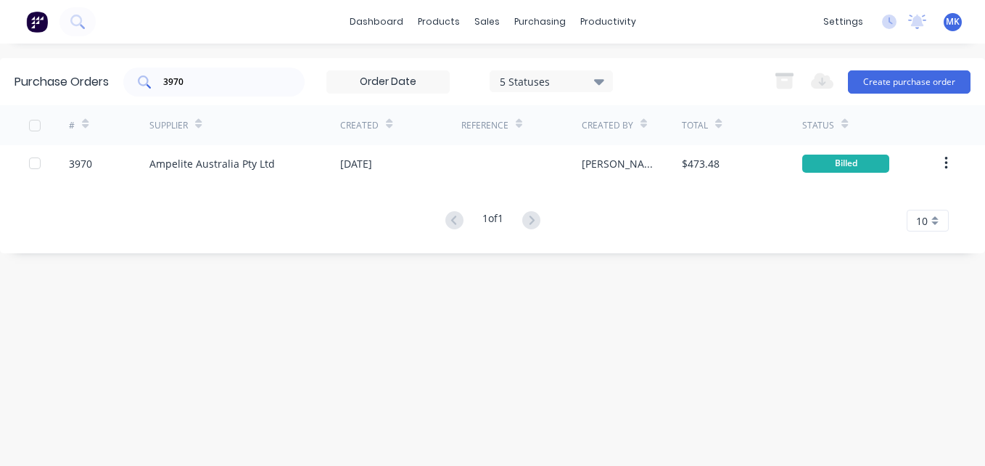
click at [234, 83] on input "3970" at bounding box center [222, 82] width 120 height 15
click at [234, 84] on input "3970" at bounding box center [222, 82] width 120 height 15
type input "3946"
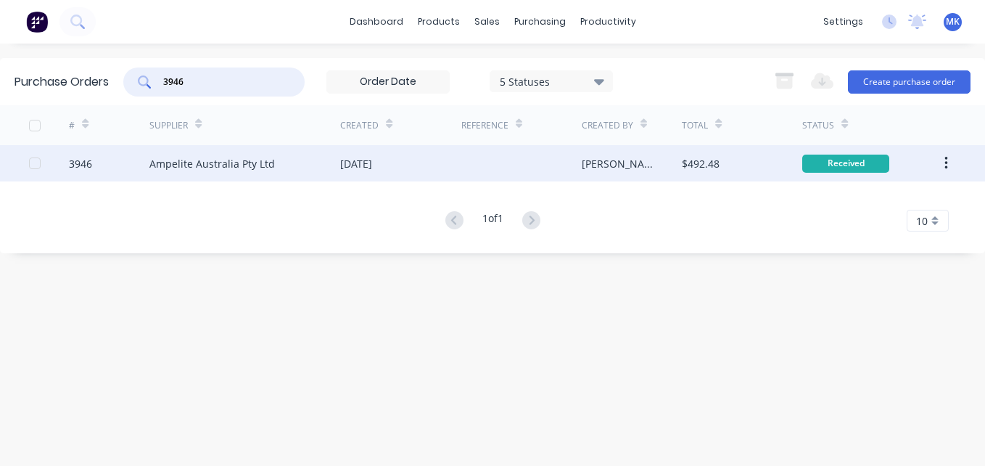
click at [403, 178] on div "[DATE]" at bounding box center [400, 163] width 120 height 36
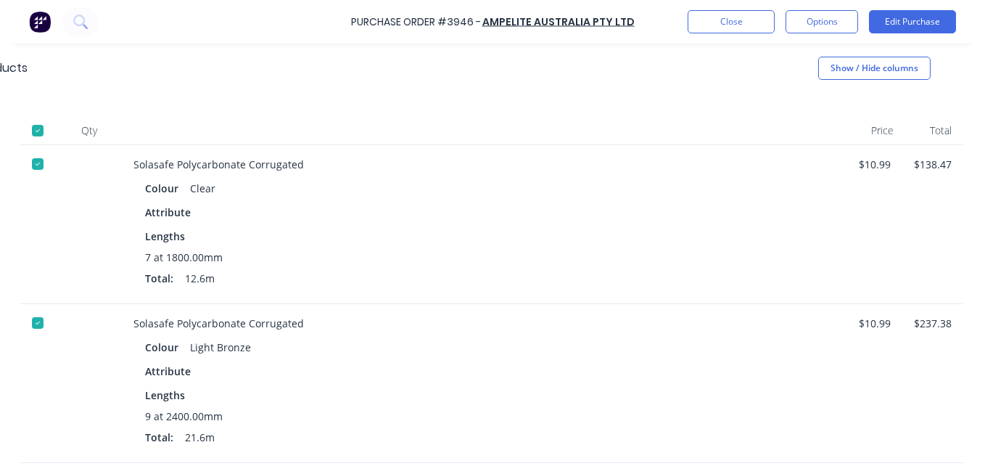
scroll to position [290, 230]
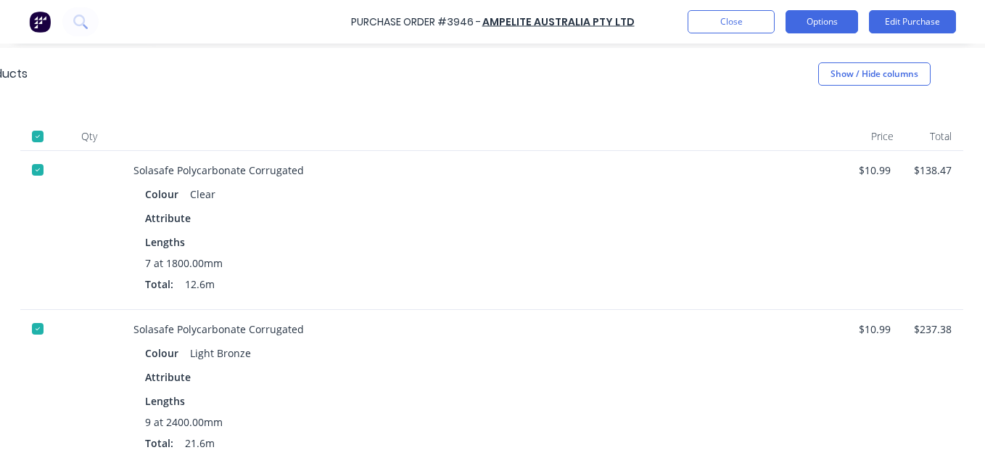
click at [821, 22] on button "Options" at bounding box center [822, 21] width 73 height 23
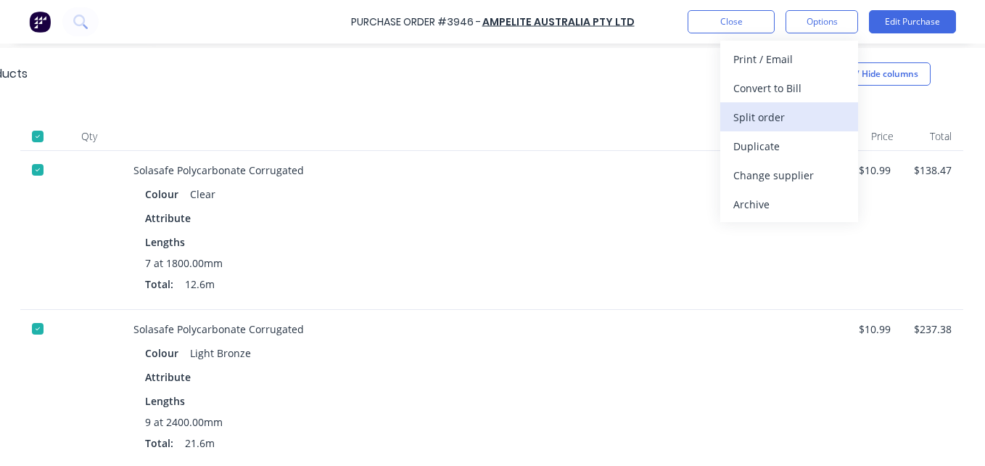
click at [778, 121] on div "Split order" at bounding box center [789, 117] width 112 height 21
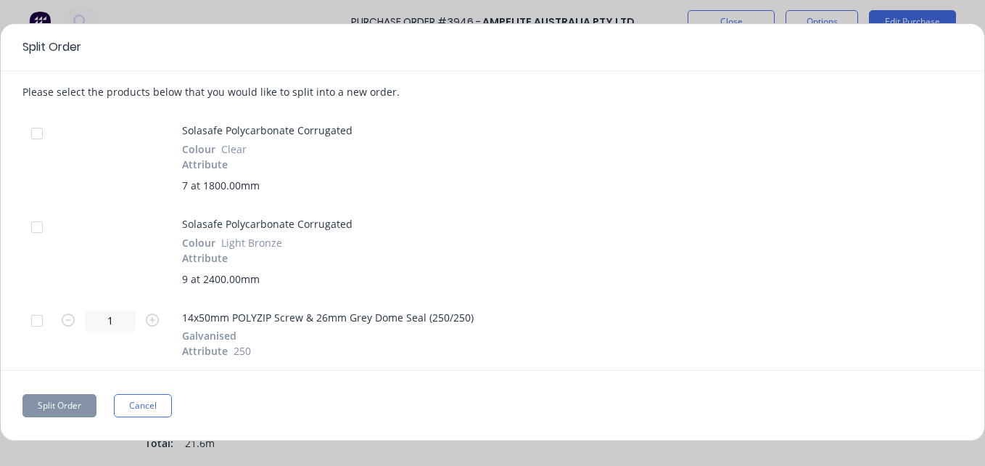
click at [37, 129] on div at bounding box center [36, 133] width 29 height 29
click at [48, 400] on button "Split Order" at bounding box center [59, 405] width 74 height 23
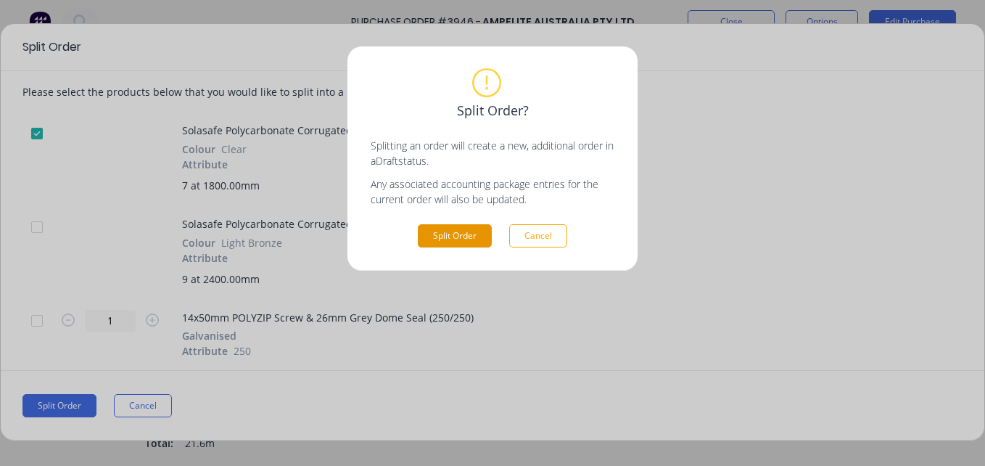
click at [464, 233] on button "Split Order" at bounding box center [455, 235] width 74 height 23
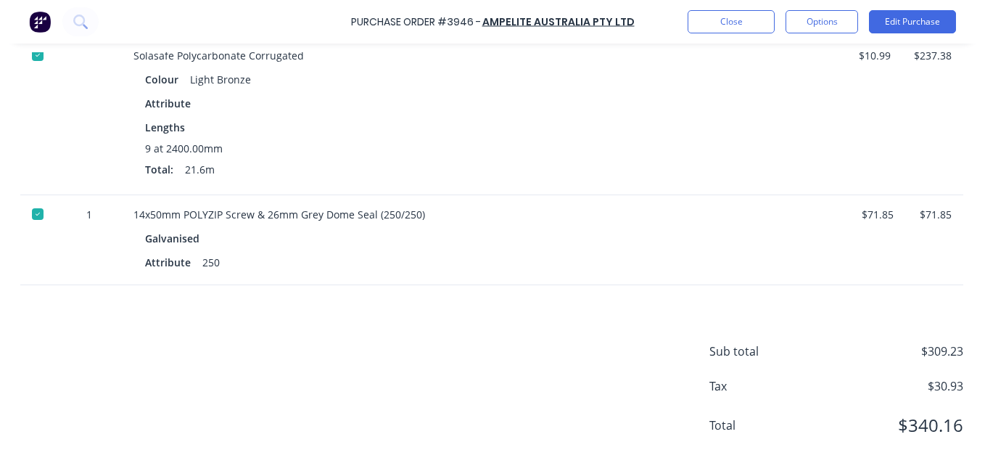
scroll to position [442, 230]
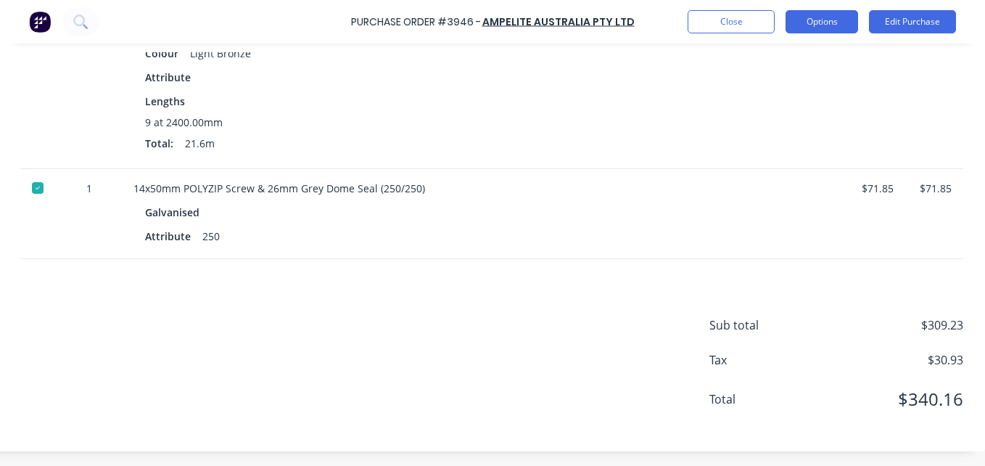
click at [851, 15] on button "Options" at bounding box center [822, 21] width 73 height 23
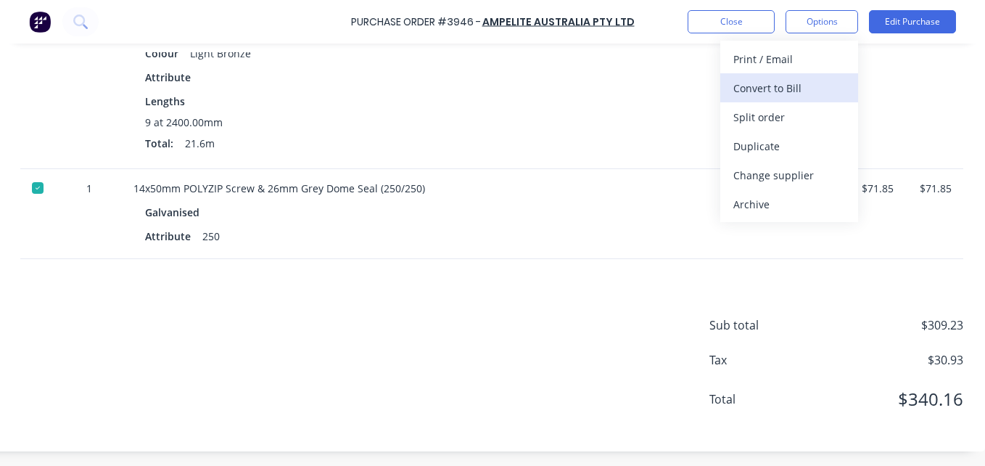
click at [802, 84] on div "Convert to Bill" at bounding box center [789, 88] width 112 height 21
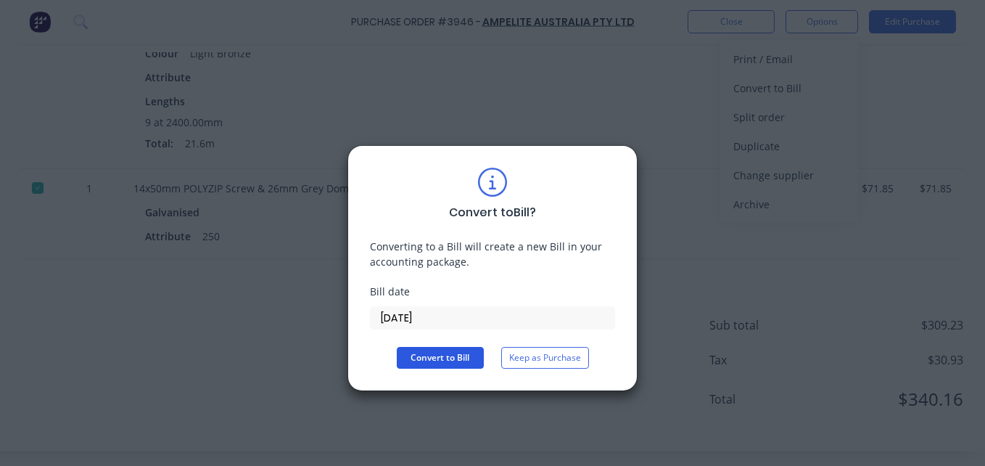
click at [465, 360] on button "Convert to Bill" at bounding box center [440, 358] width 87 height 22
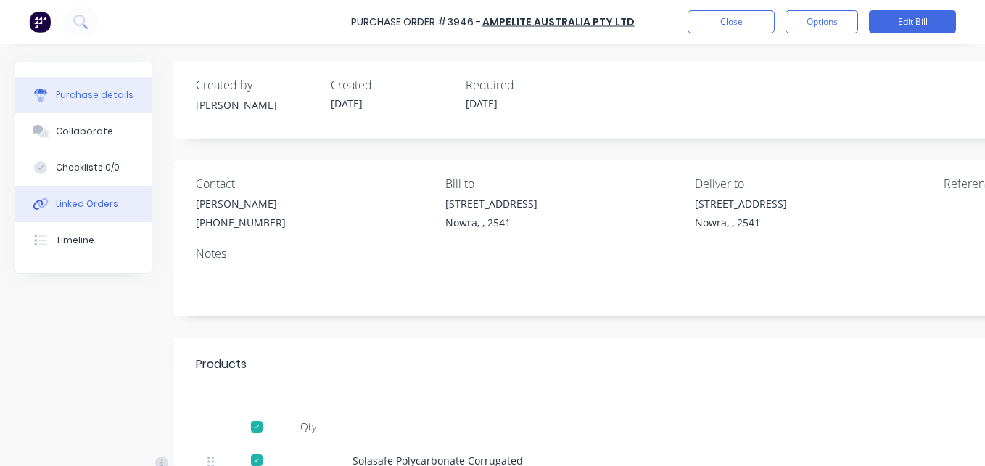
click at [96, 200] on div "Linked Orders" at bounding box center [87, 203] width 62 height 13
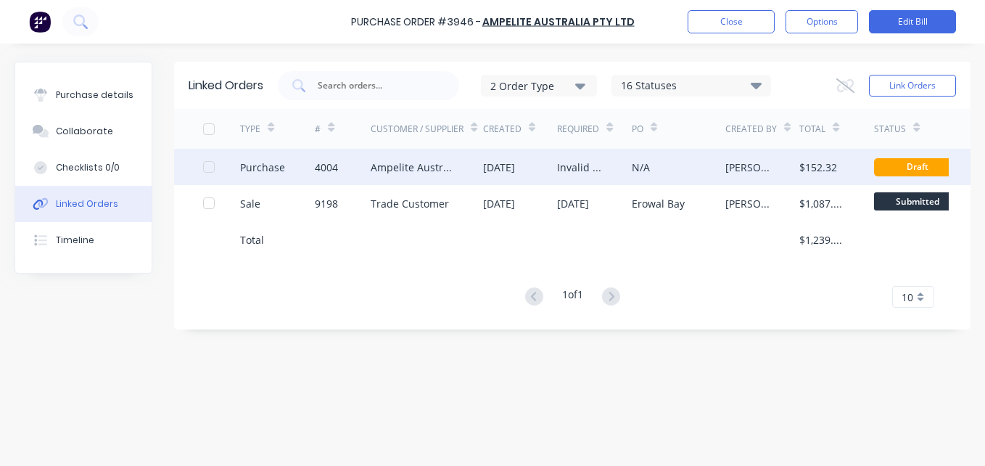
click at [515, 163] on div "[DATE]" at bounding box center [499, 167] width 32 height 15
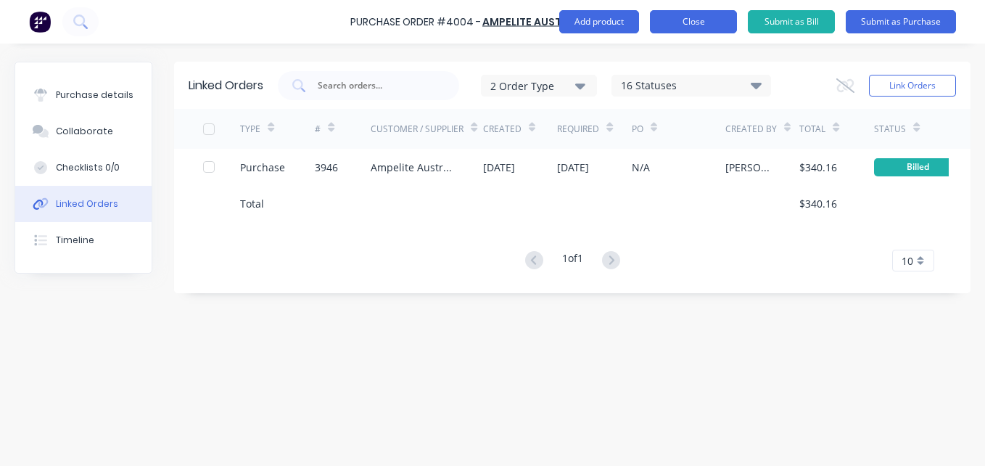
click at [687, 20] on button "Close" at bounding box center [693, 21] width 87 height 23
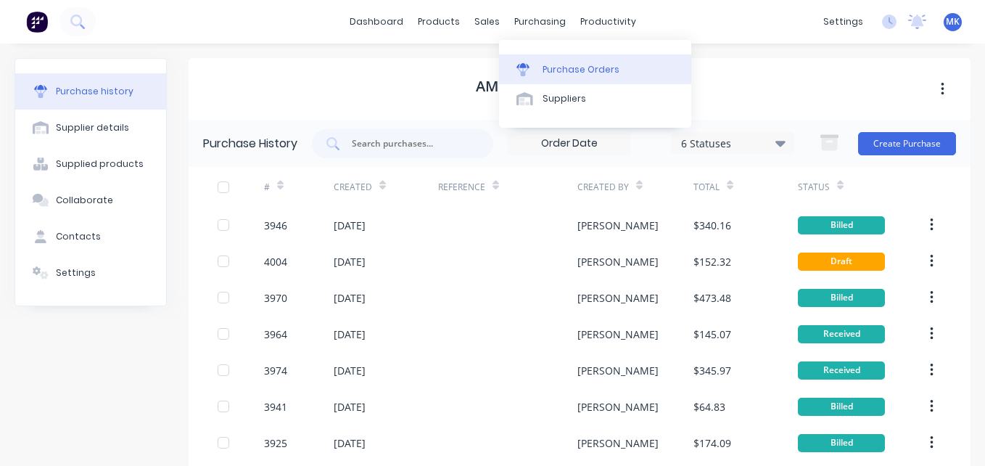
click at [543, 61] on link "Purchase Orders" at bounding box center [595, 68] width 192 height 29
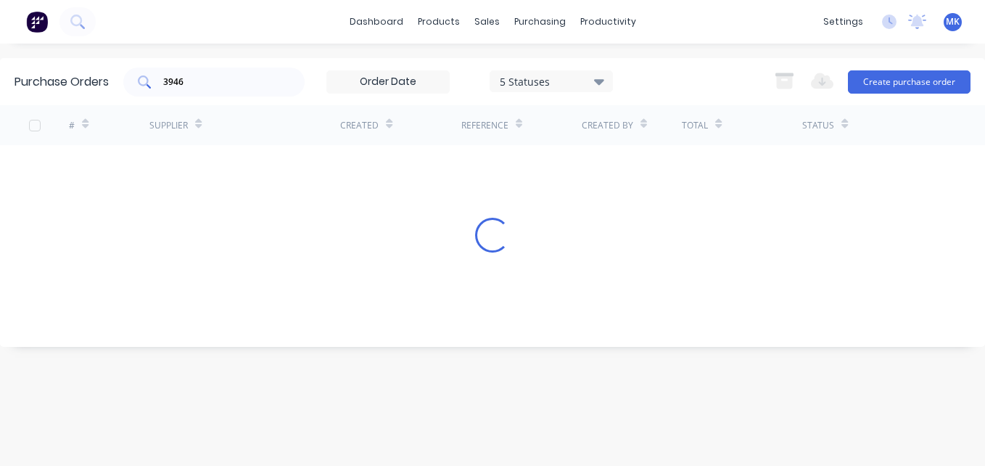
click at [196, 84] on input "3946" at bounding box center [222, 82] width 120 height 15
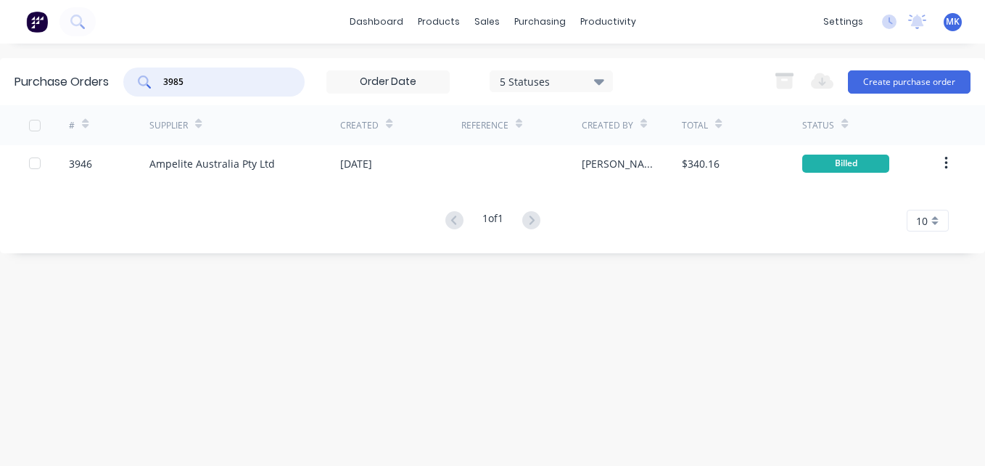
type input "3985"
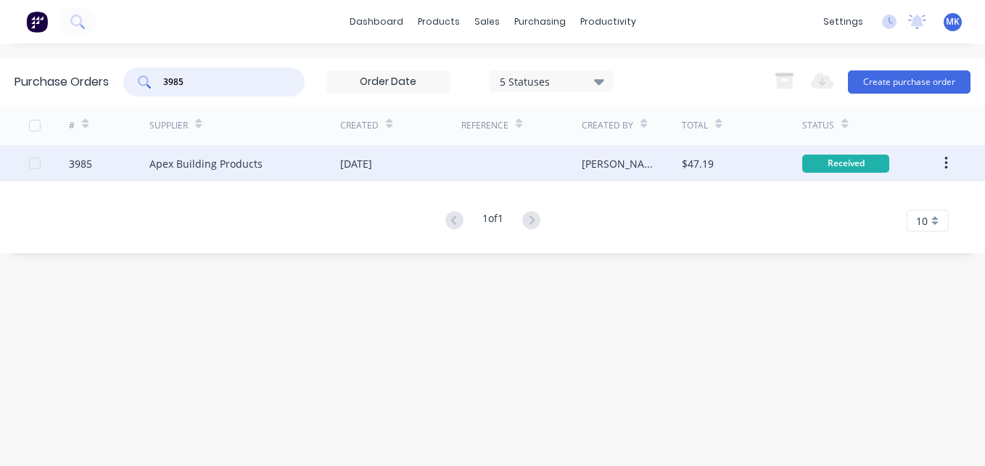
click at [622, 169] on div "[PERSON_NAME]" at bounding box center [632, 163] width 101 height 36
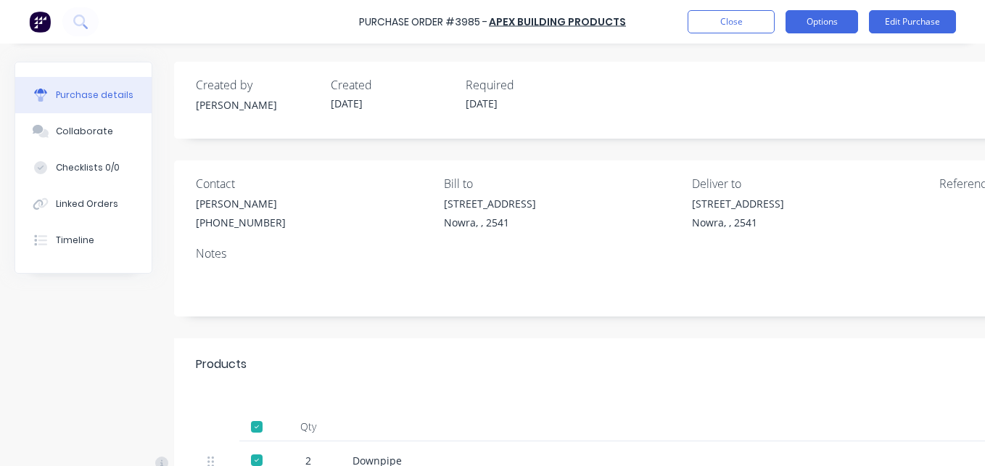
click at [833, 22] on button "Options" at bounding box center [822, 21] width 73 height 23
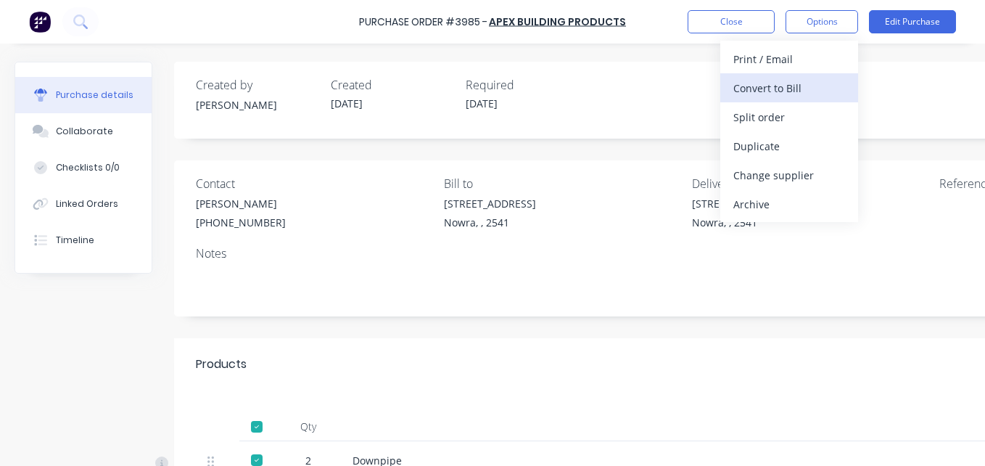
click at [830, 89] on div "Convert to Bill" at bounding box center [789, 88] width 112 height 21
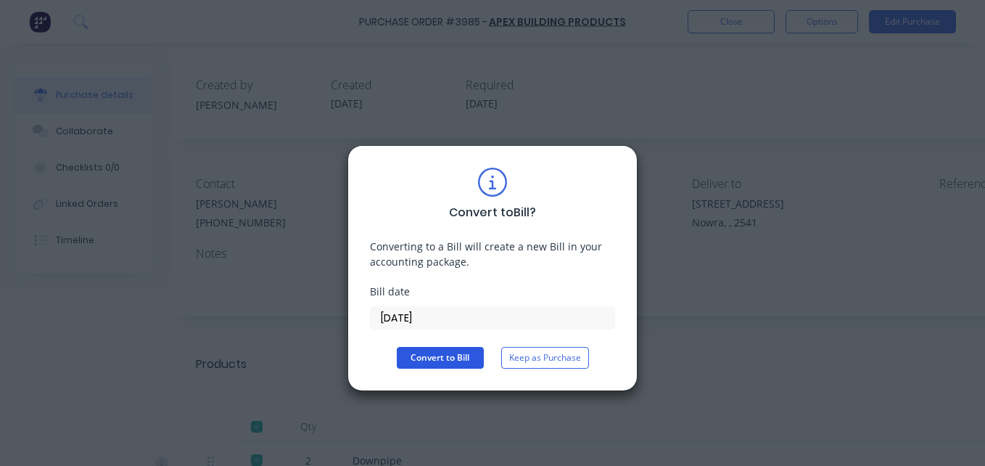
click at [443, 363] on button "Convert to Bill" at bounding box center [440, 358] width 87 height 22
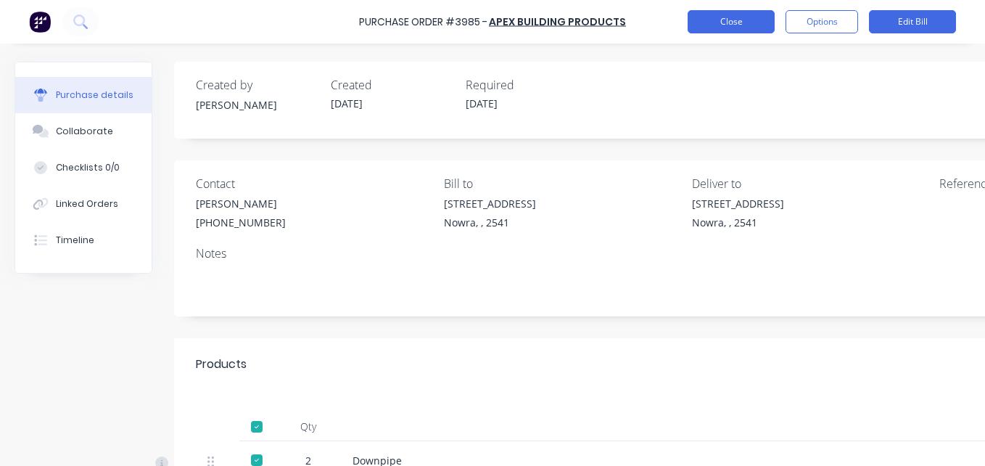
click at [728, 30] on button "Close" at bounding box center [731, 21] width 87 height 23
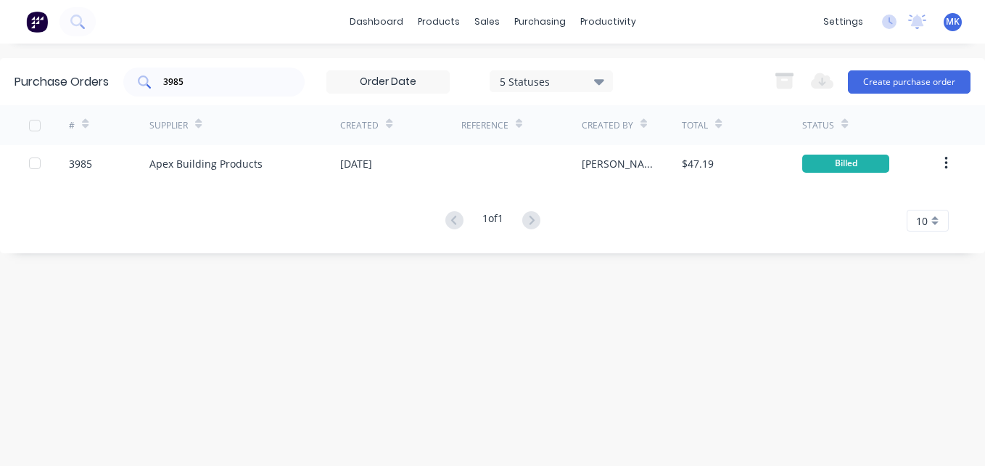
click at [231, 83] on input "3985" at bounding box center [222, 82] width 120 height 15
type input "q"
type input "amp"
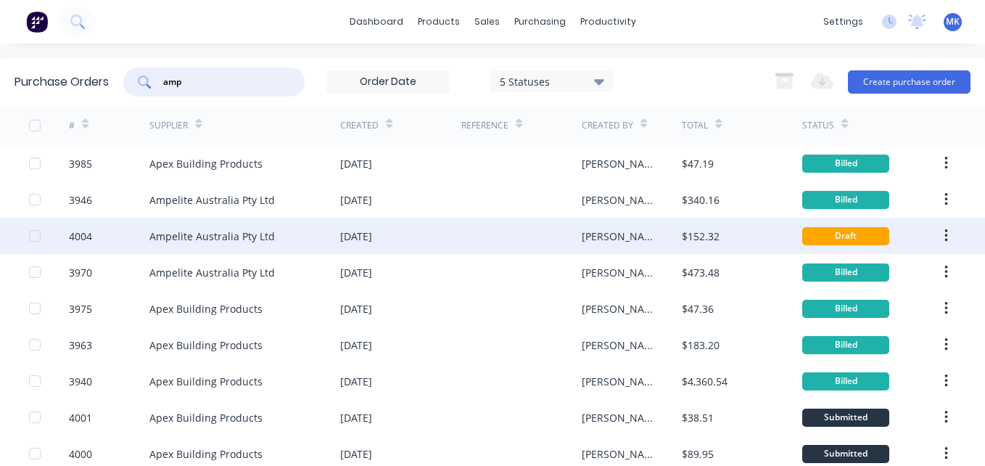
click at [521, 239] on div at bounding box center [521, 236] width 120 height 36
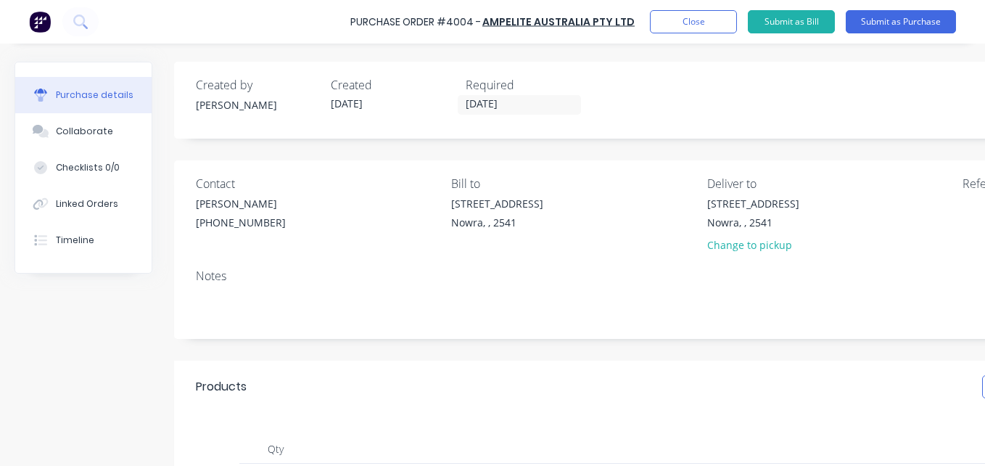
scroll to position [290, 0]
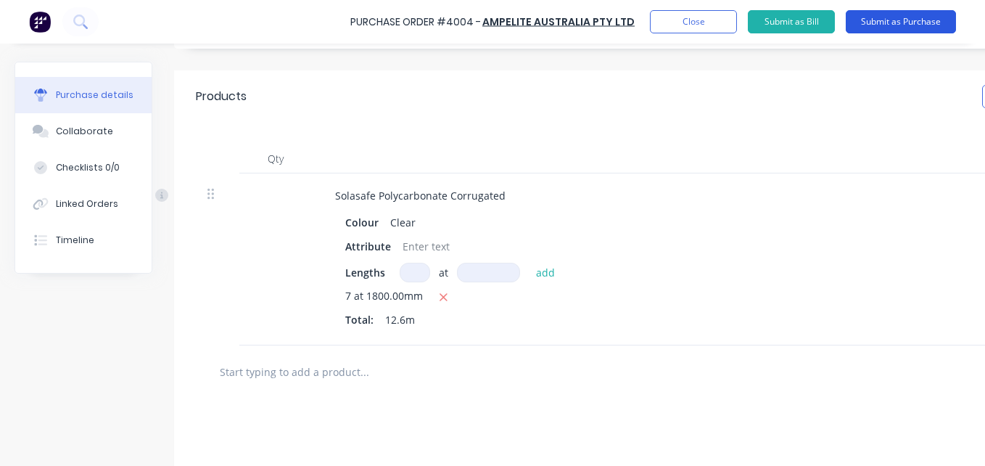
click at [900, 17] on button "Submit as Purchase" at bounding box center [901, 21] width 110 height 23
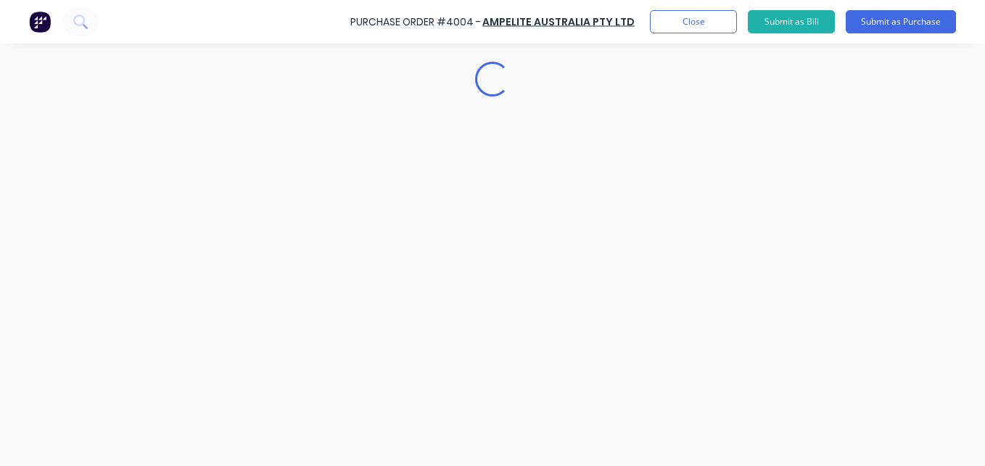
scroll to position [0, 0]
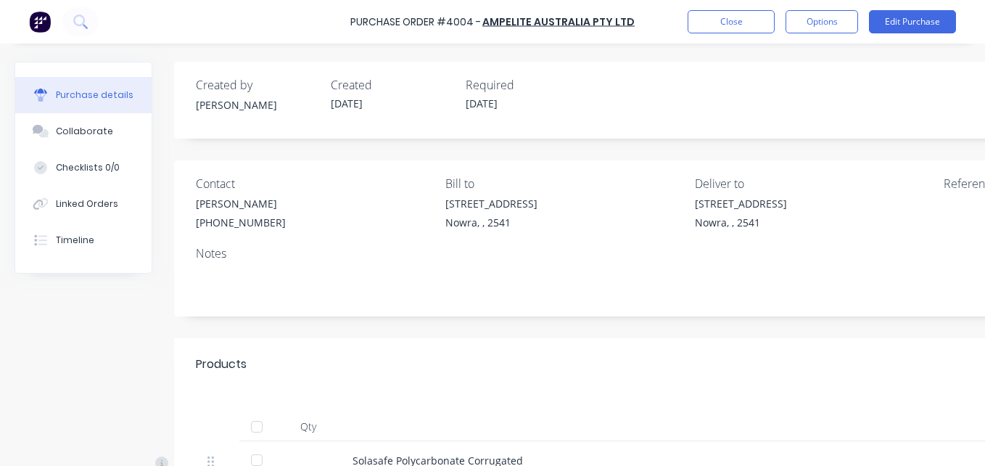
click at [251, 419] on div at bounding box center [256, 426] width 29 height 29
click at [823, 23] on button "Options" at bounding box center [822, 21] width 73 height 23
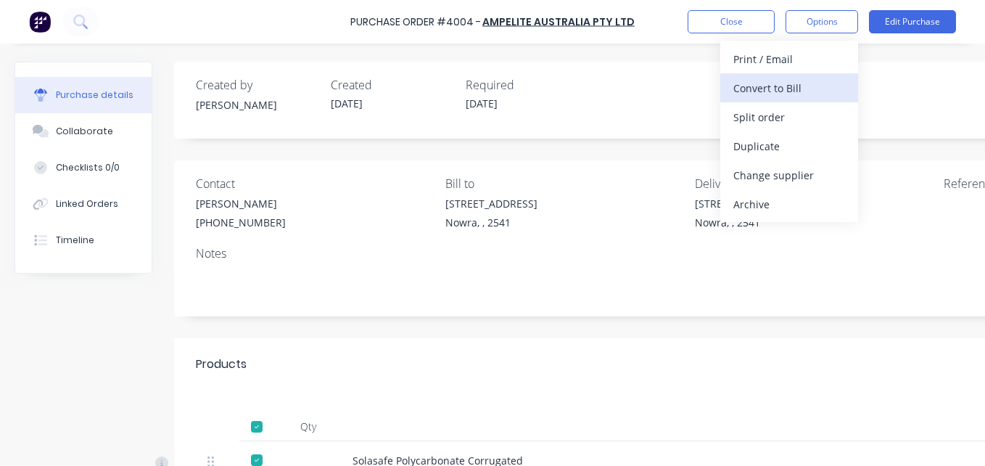
click at [813, 91] on div "Convert to Bill" at bounding box center [789, 88] width 112 height 21
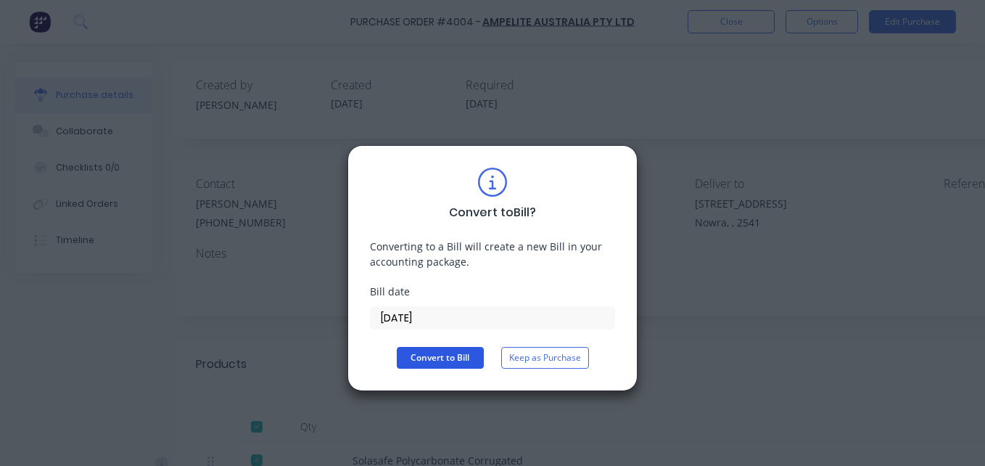
click at [402, 359] on button "Convert to Bill" at bounding box center [440, 358] width 87 height 22
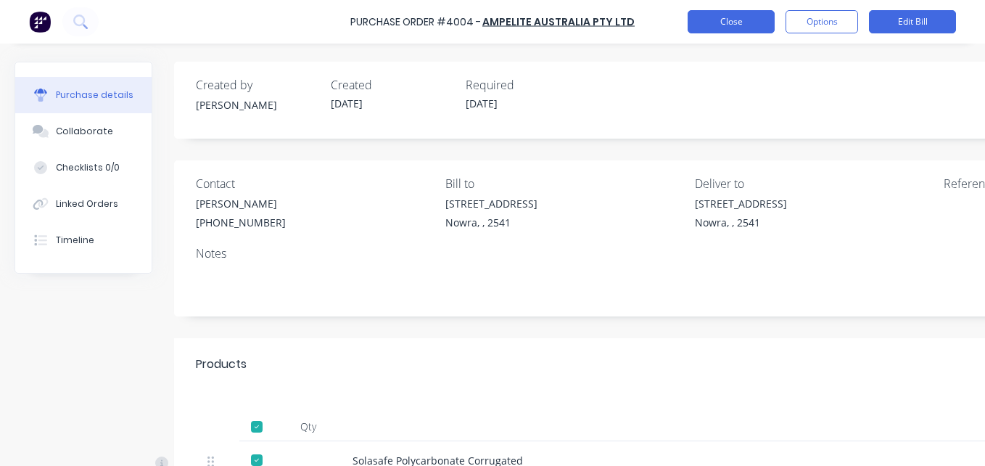
click at [744, 18] on button "Close" at bounding box center [731, 21] width 87 height 23
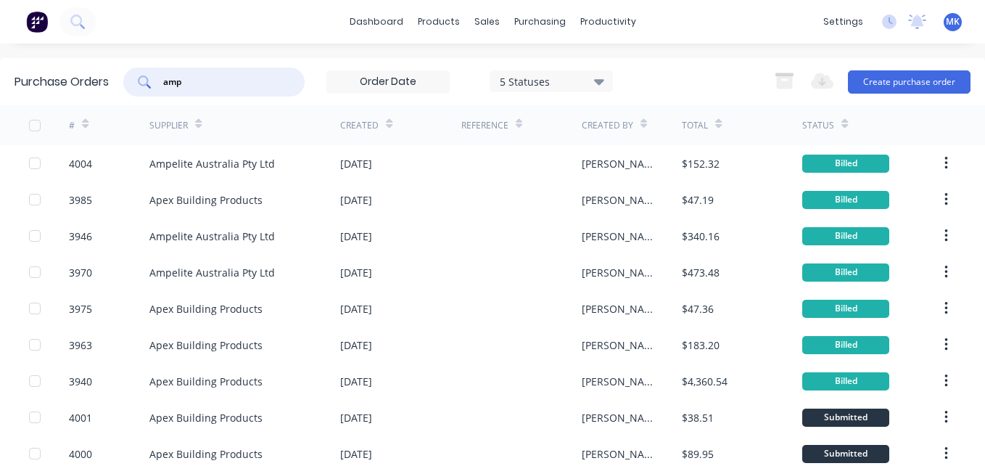
click at [236, 78] on input "amp" at bounding box center [222, 82] width 120 height 15
click at [207, 87] on input "amp" at bounding box center [222, 82] width 120 height 15
type input "3974"
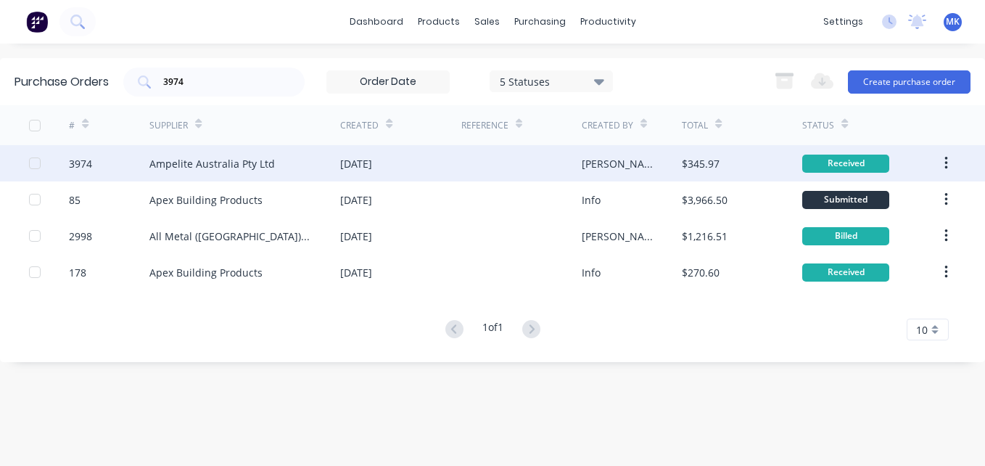
click at [613, 160] on div "[PERSON_NAME]" at bounding box center [632, 163] width 101 height 36
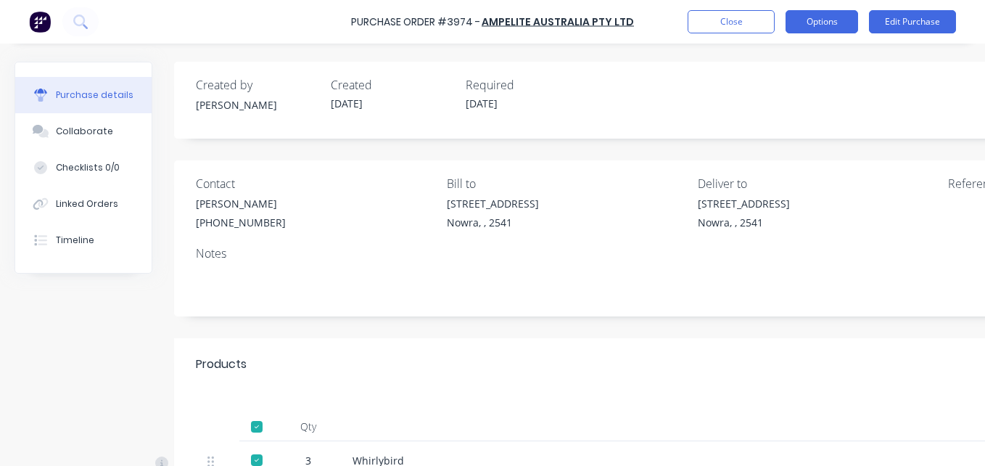
click at [831, 20] on button "Options" at bounding box center [822, 21] width 73 height 23
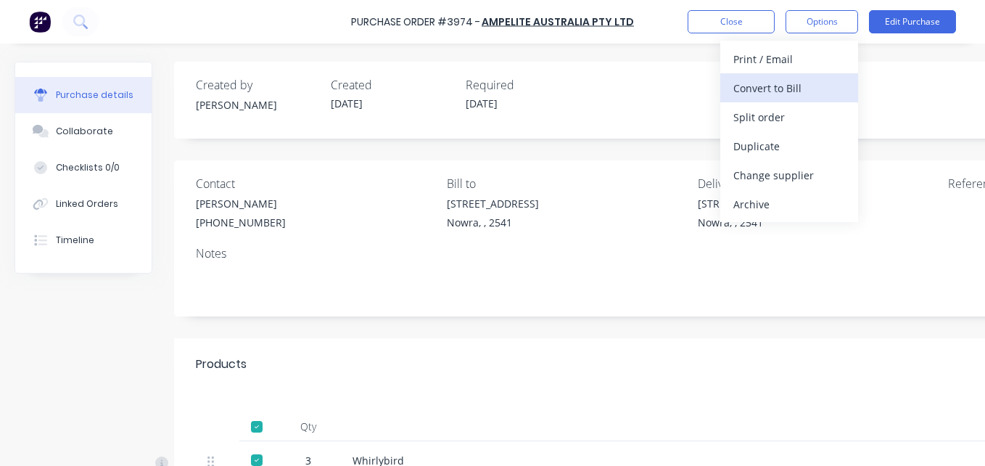
click at [806, 85] on div "Convert to Bill" at bounding box center [789, 88] width 112 height 21
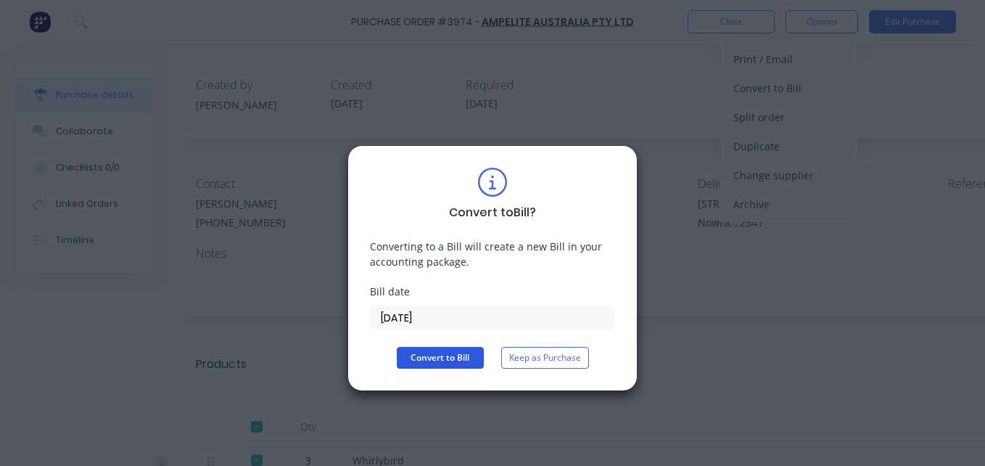
click at [473, 356] on button "Convert to Bill" at bounding box center [440, 358] width 87 height 22
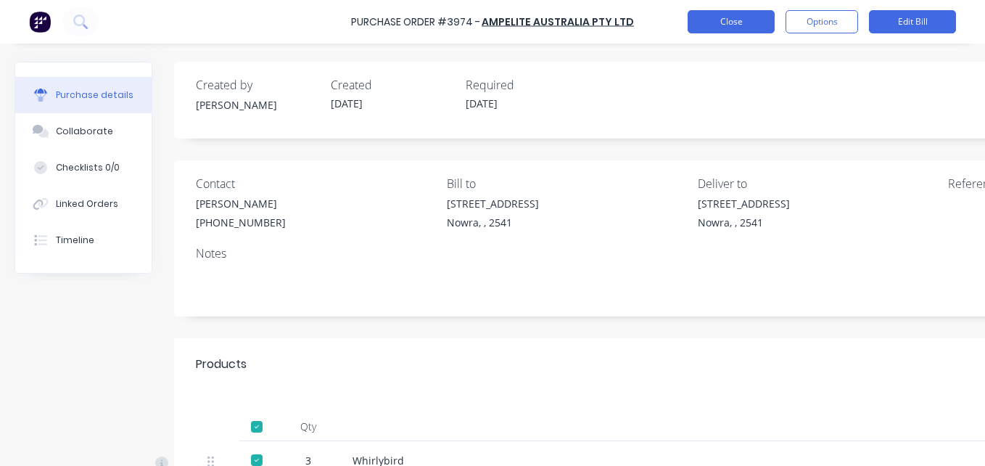
click at [762, 22] on button "Close" at bounding box center [731, 21] width 87 height 23
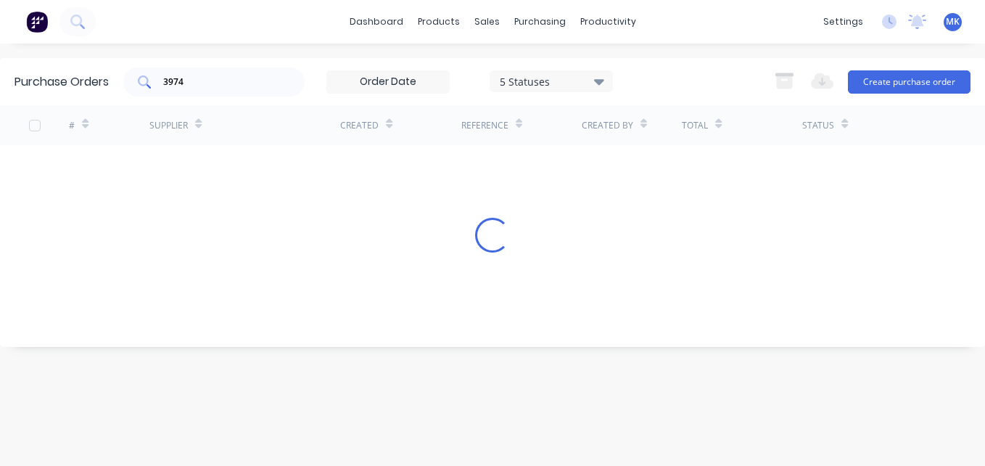
click at [250, 77] on input "3974" at bounding box center [222, 82] width 120 height 15
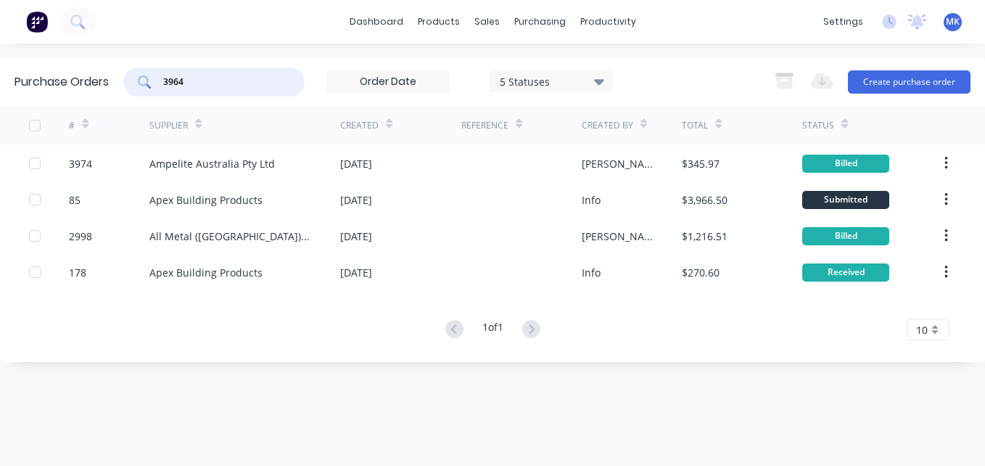
type input "3964"
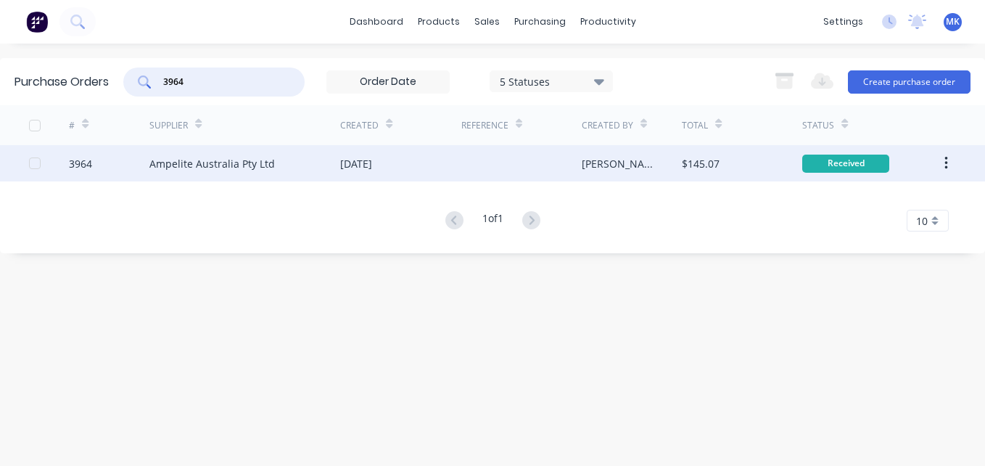
click at [564, 170] on div at bounding box center [521, 163] width 120 height 36
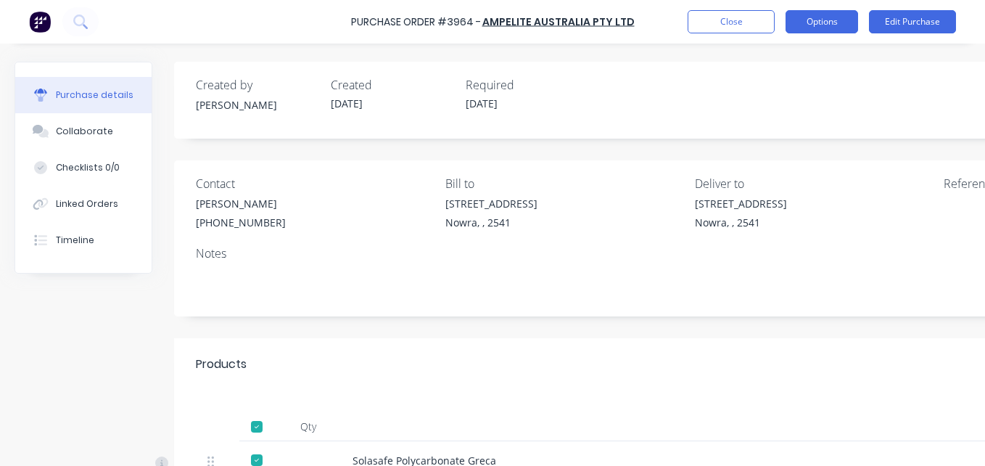
click at [841, 25] on button "Options" at bounding box center [822, 21] width 73 height 23
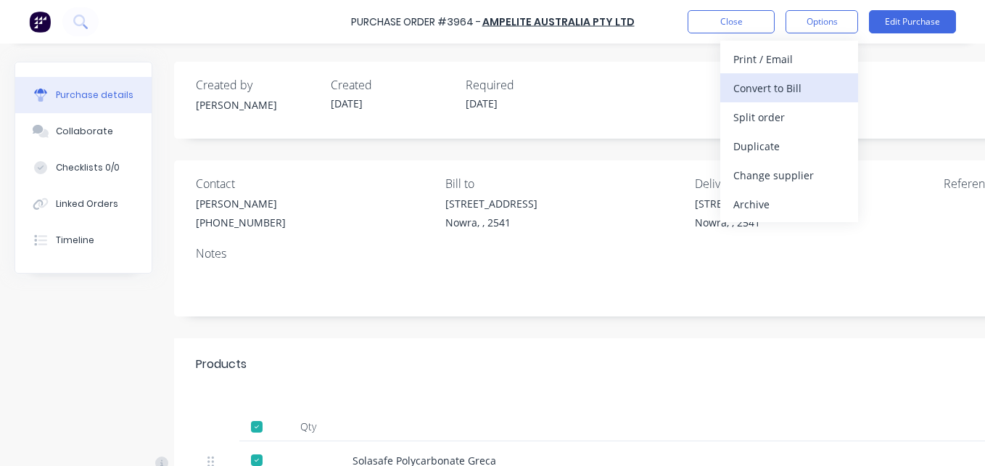
click at [833, 88] on div "Convert to Bill" at bounding box center [789, 88] width 112 height 21
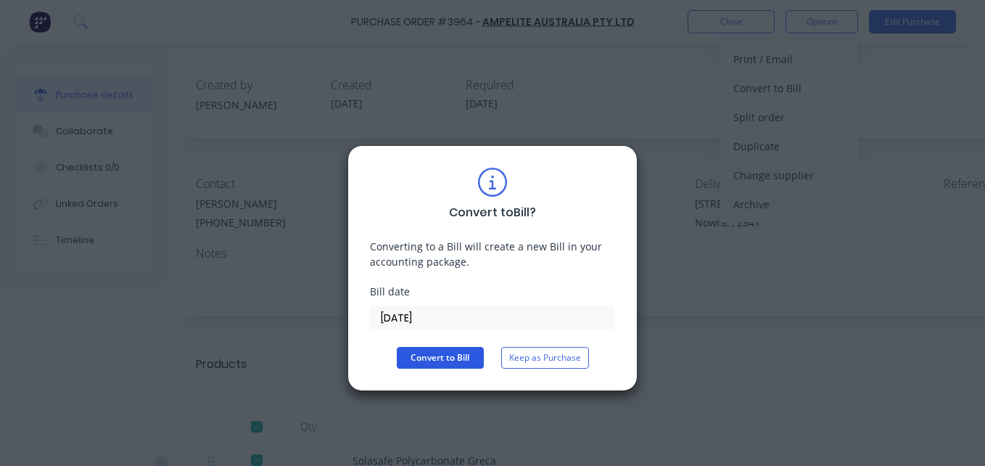
click at [456, 350] on button "Convert to Bill" at bounding box center [440, 358] width 87 height 22
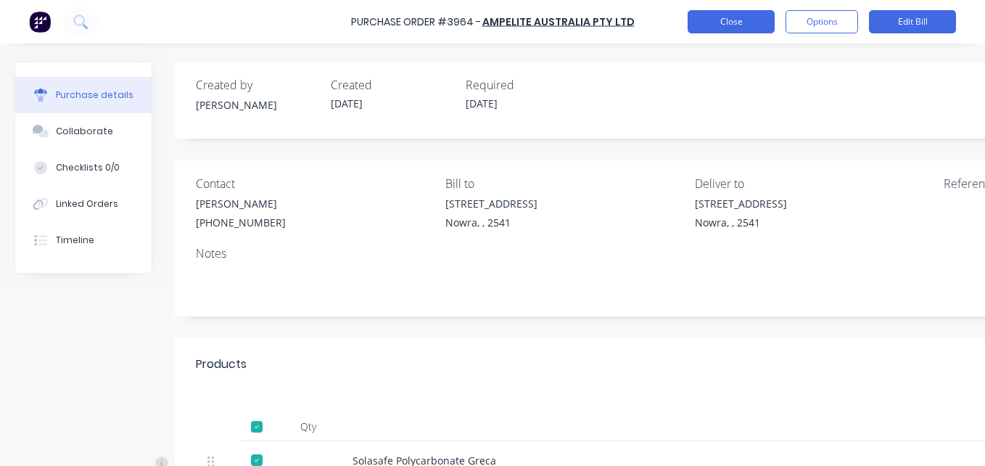
click at [755, 28] on button "Close" at bounding box center [731, 21] width 87 height 23
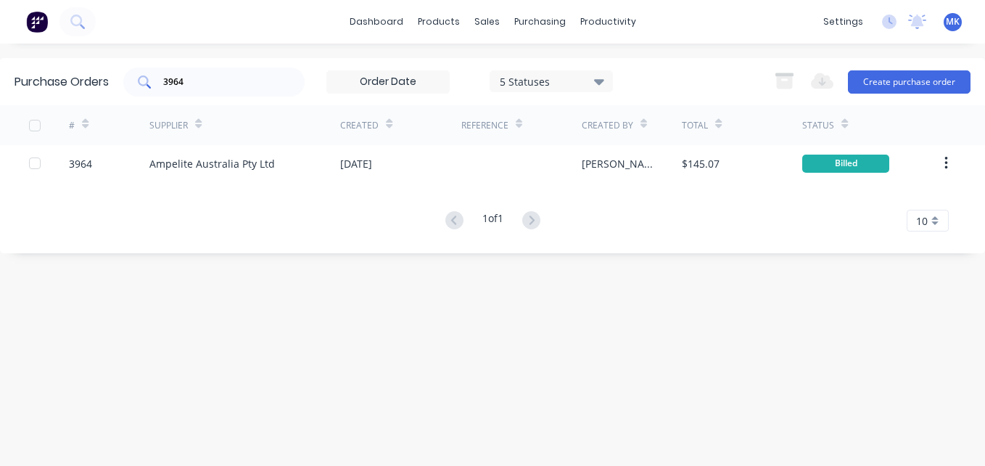
click at [195, 81] on input "3964" at bounding box center [222, 82] width 120 height 15
type input "3984"
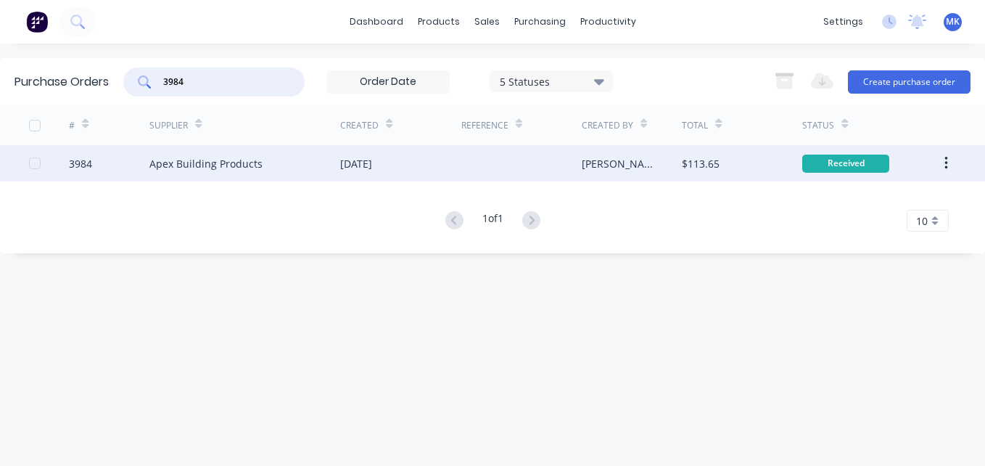
click at [736, 163] on div "$113.65" at bounding box center [742, 163] width 120 height 36
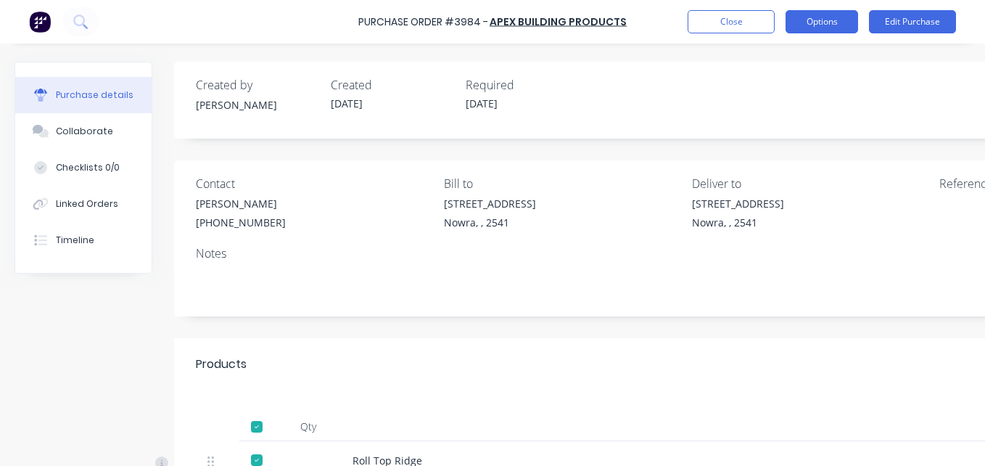
click at [829, 22] on button "Options" at bounding box center [822, 21] width 73 height 23
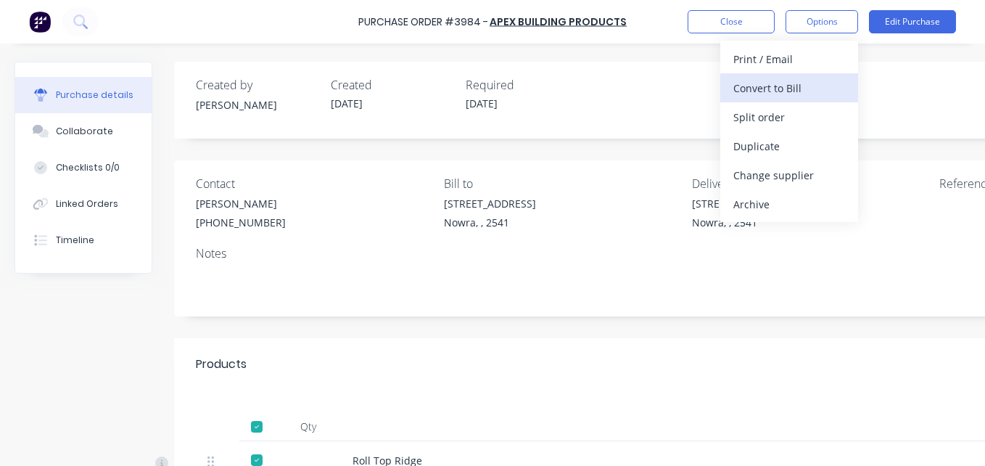
click at [826, 86] on div "Convert to Bill" at bounding box center [789, 88] width 112 height 21
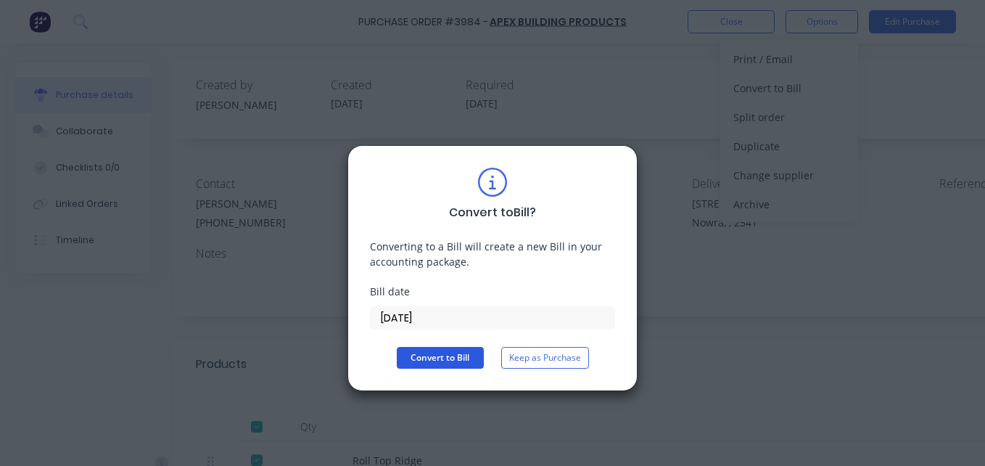
click at [435, 356] on button "Convert to Bill" at bounding box center [440, 358] width 87 height 22
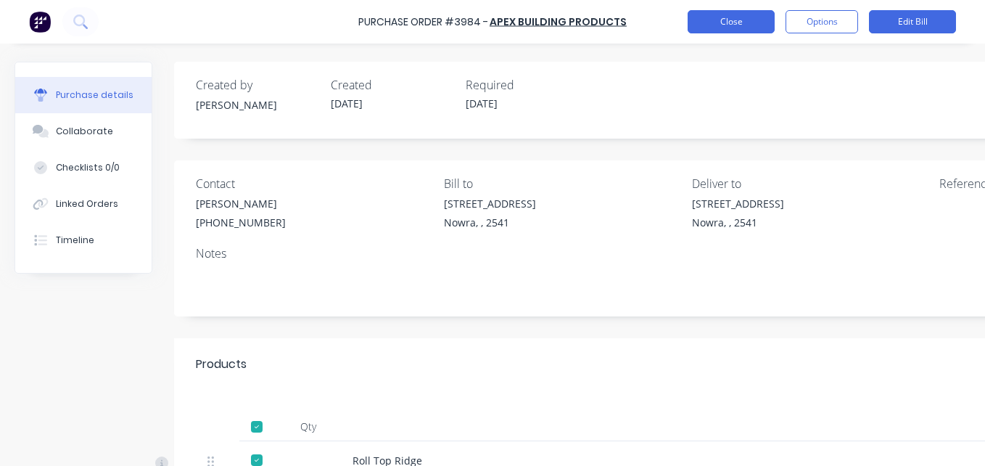
click at [738, 24] on button "Close" at bounding box center [731, 21] width 87 height 23
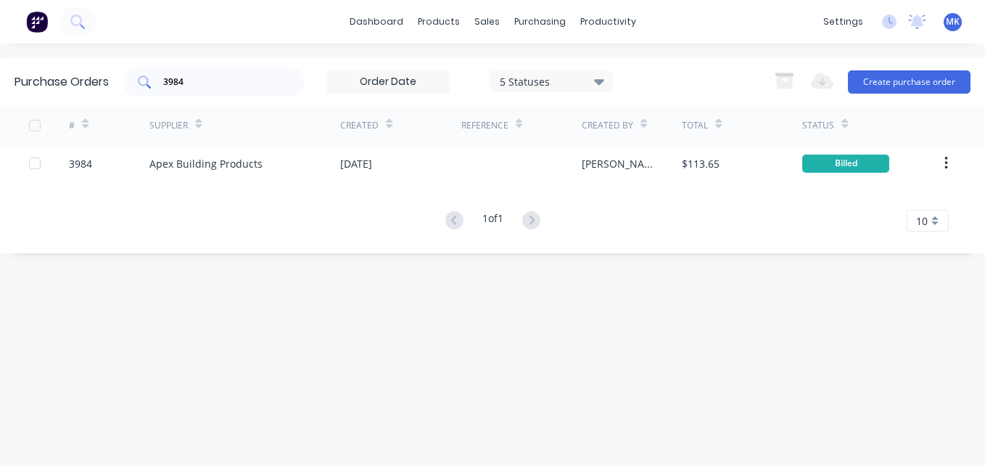
click at [252, 78] on input "3984" at bounding box center [222, 82] width 120 height 15
type input "3983"
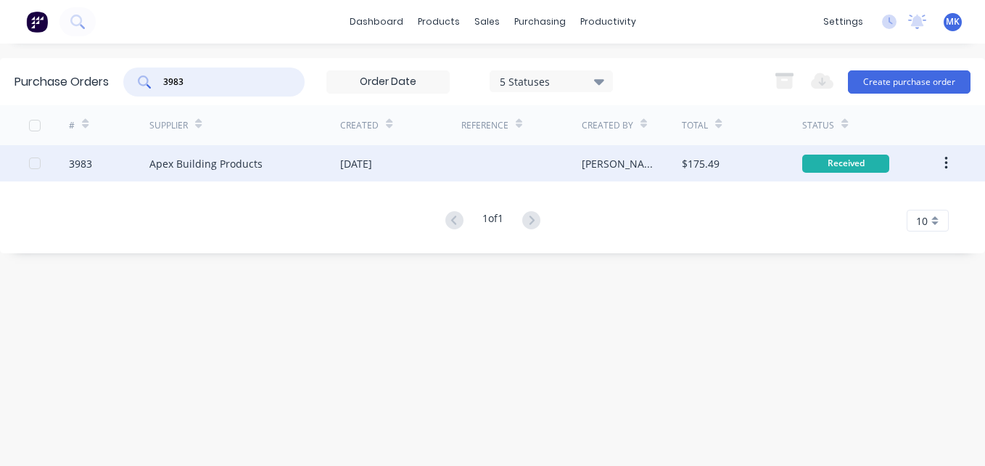
click at [372, 163] on div "[DATE]" at bounding box center [356, 163] width 32 height 15
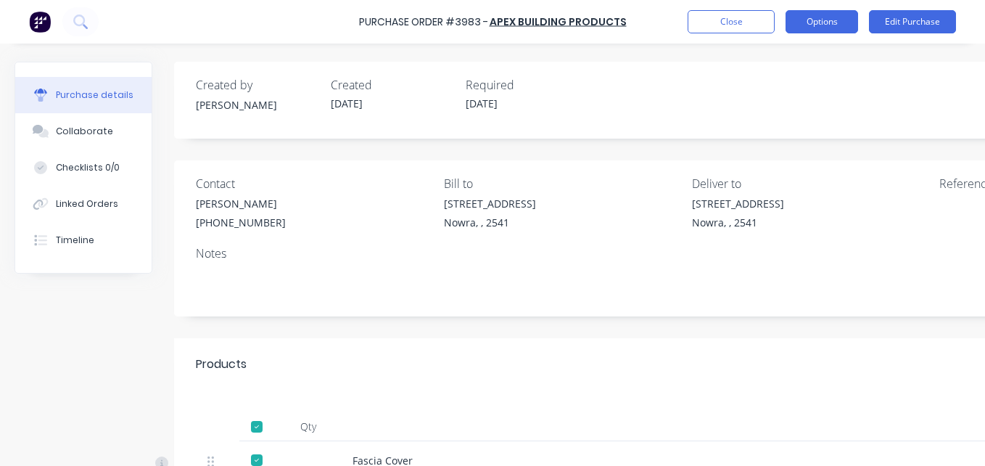
click at [807, 17] on button "Options" at bounding box center [822, 21] width 73 height 23
click at [794, 86] on div "Convert to Bill" at bounding box center [789, 88] width 112 height 21
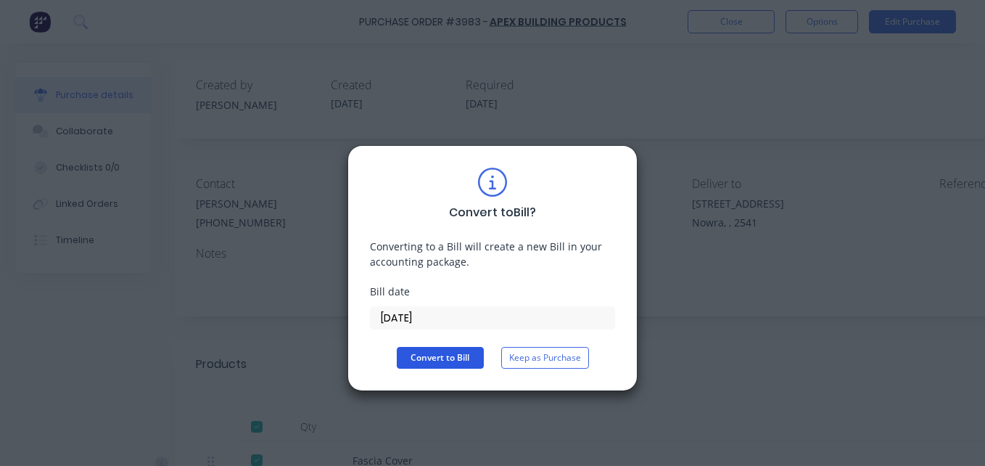
click at [474, 351] on button "Convert to Bill" at bounding box center [440, 358] width 87 height 22
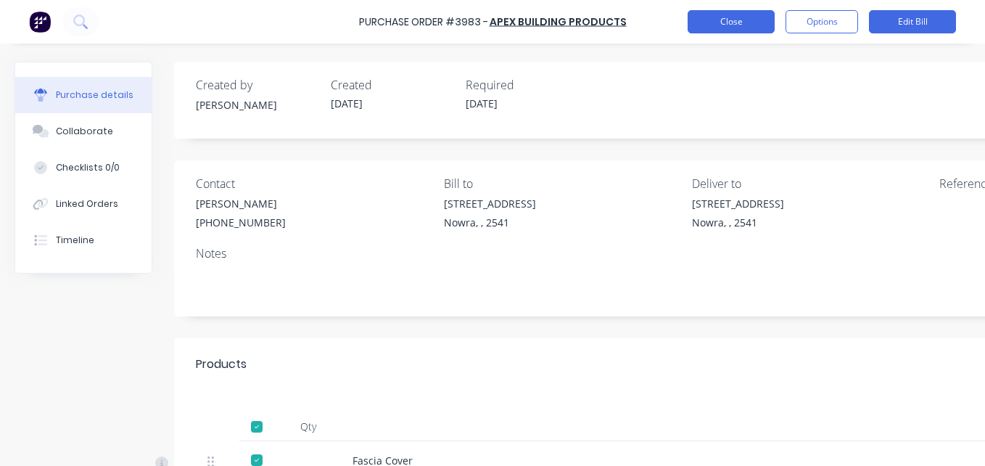
click at [698, 22] on button "Close" at bounding box center [731, 21] width 87 height 23
